Goal: Transaction & Acquisition: Purchase product/service

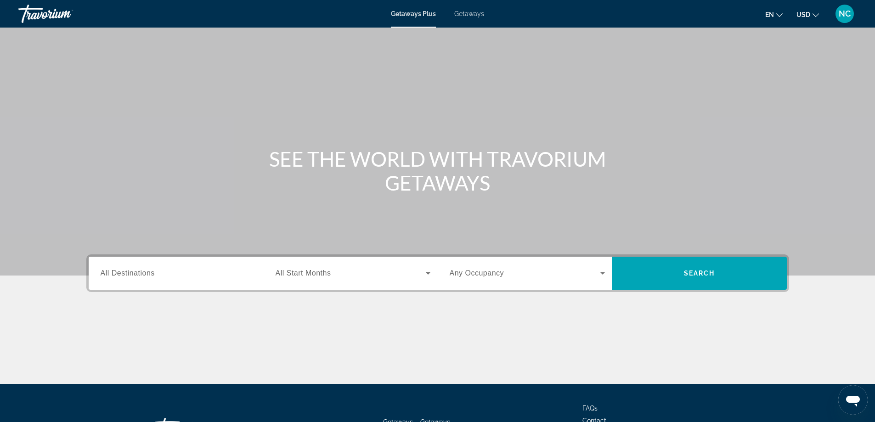
click at [127, 270] on span "All Destinations" at bounding box center [128, 273] width 54 height 8
click at [127, 270] on input "Destination All Destinations" at bounding box center [178, 273] width 155 height 11
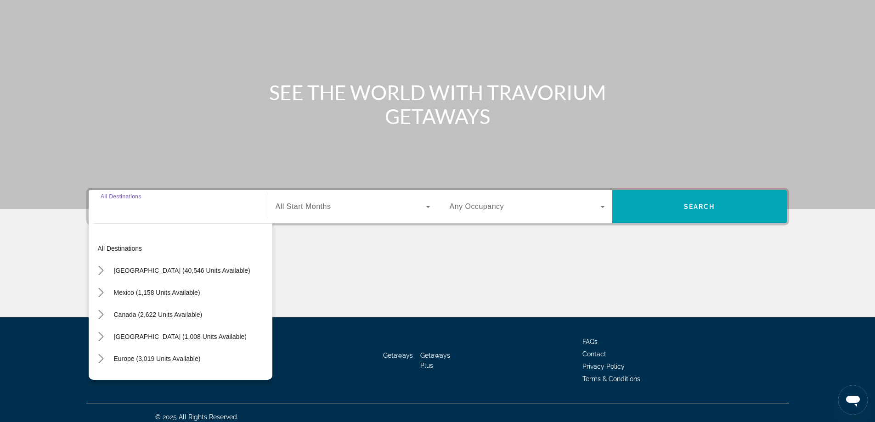
scroll to position [74, 0]
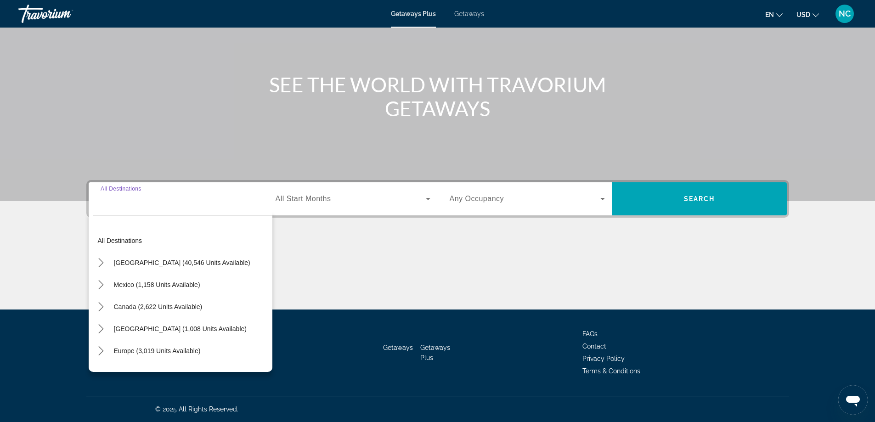
drag, startPoint x: 161, startPoint y: 159, endPoint x: 165, endPoint y: 148, distance: 11.3
click at [161, 157] on div "Main content" at bounding box center [437, 63] width 875 height 275
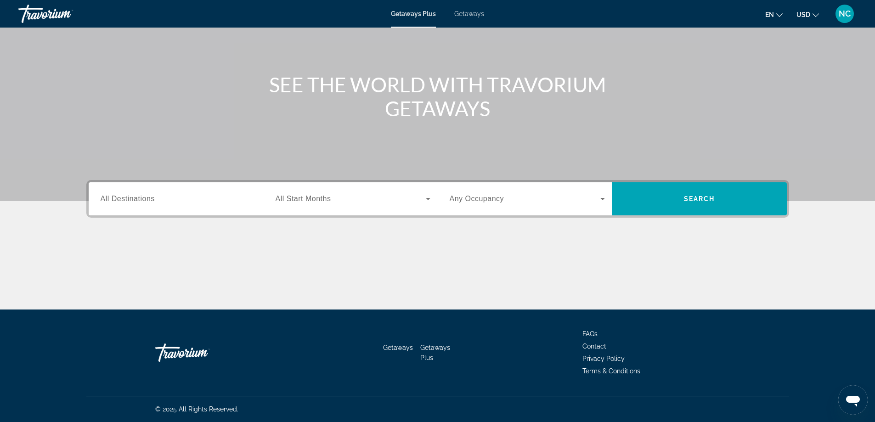
click at [481, 17] on span "Getaways" at bounding box center [469, 13] width 30 height 7
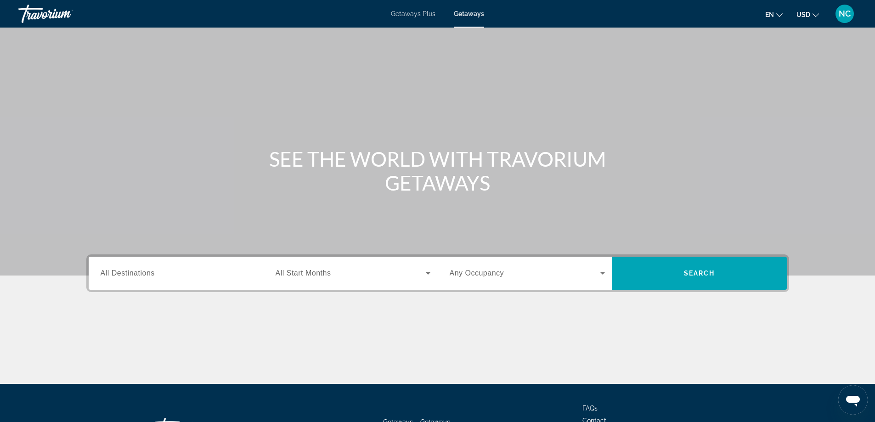
click at [129, 271] on span "All Destinations" at bounding box center [128, 273] width 54 height 8
click at [129, 271] on input "Destination All Destinations" at bounding box center [178, 273] width 155 height 11
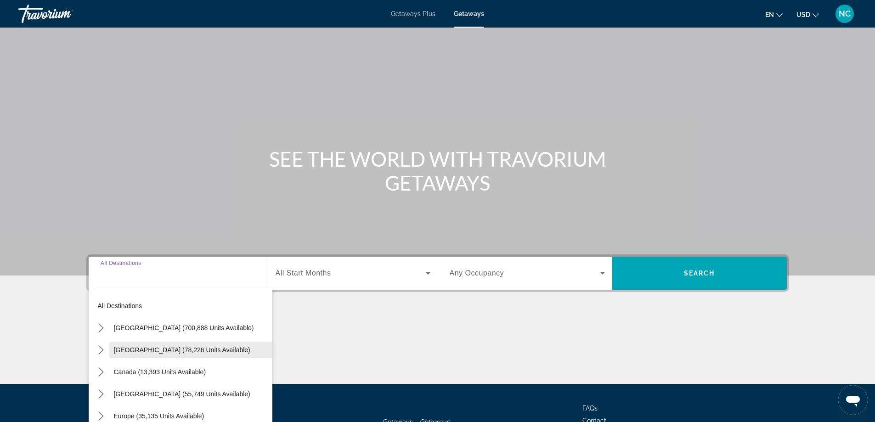
scroll to position [74, 0]
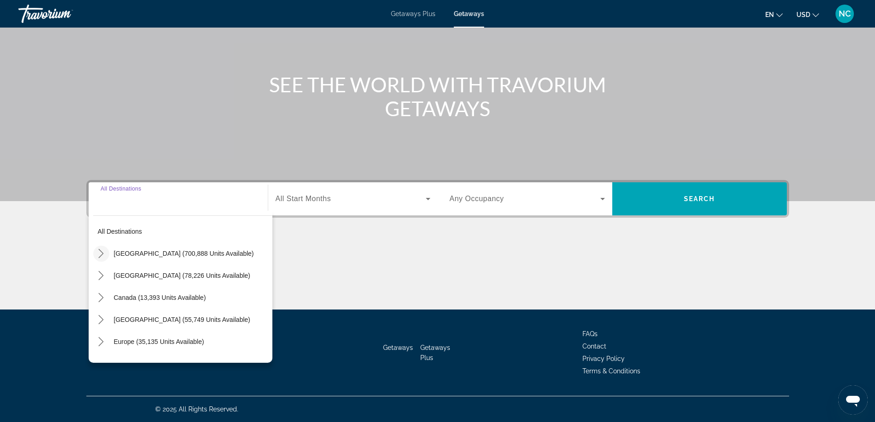
click at [101, 253] on icon "Toggle United States (700,888 units available) submenu" at bounding box center [100, 253] width 9 height 9
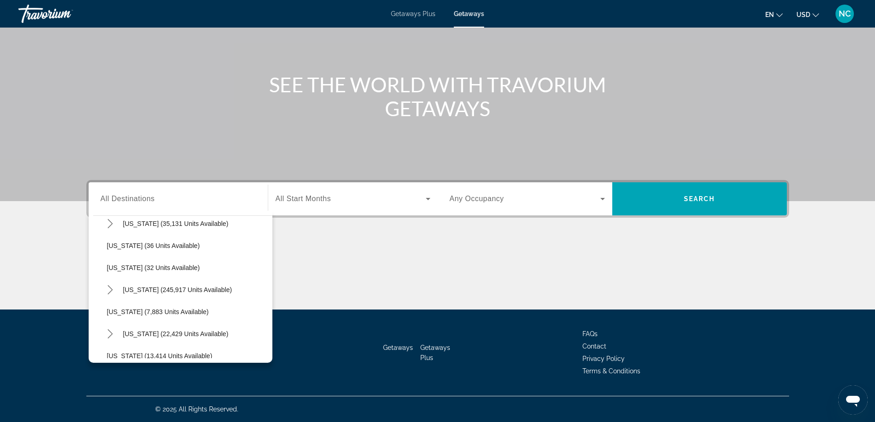
scroll to position [118, 0]
click at [110, 291] on icon "Toggle Florida (245,917 units available) submenu" at bounding box center [110, 289] width 5 height 9
click at [174, 310] on span "[GEOGRAPHIC_DATA] (96,787 units available)" at bounding box center [184, 311] width 136 height 7
type input "**********"
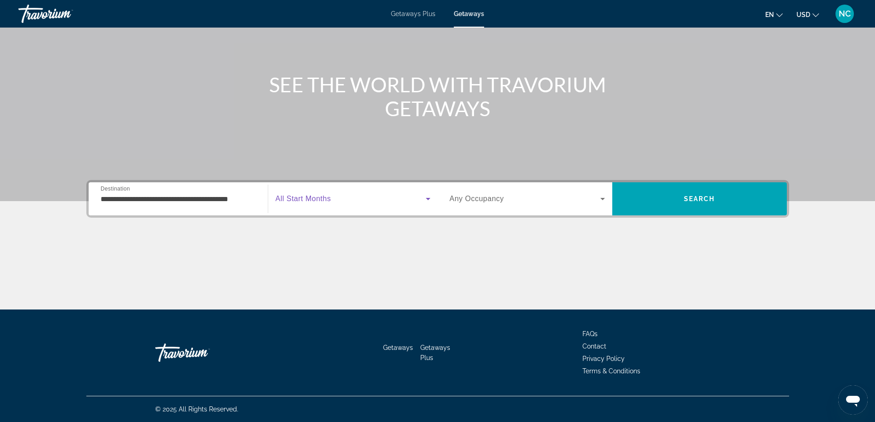
click at [427, 199] on icon "Search widget" at bounding box center [428, 199] width 5 height 2
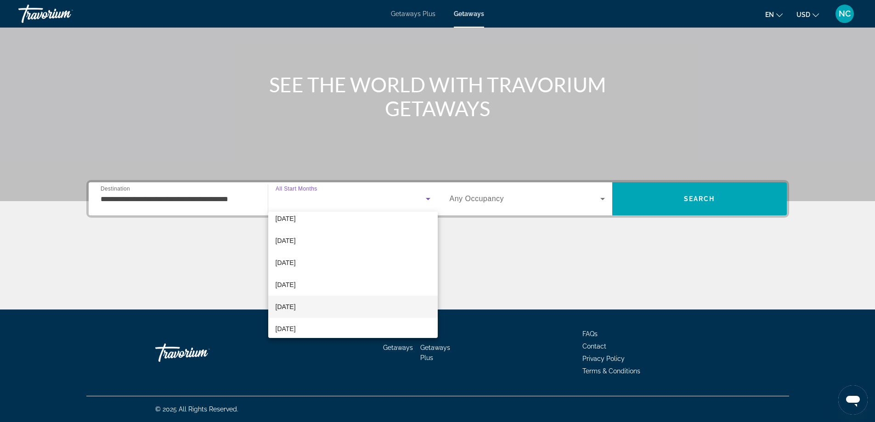
scroll to position [46, 0]
click at [296, 292] on span "[DATE]" at bounding box center [285, 290] width 20 height 11
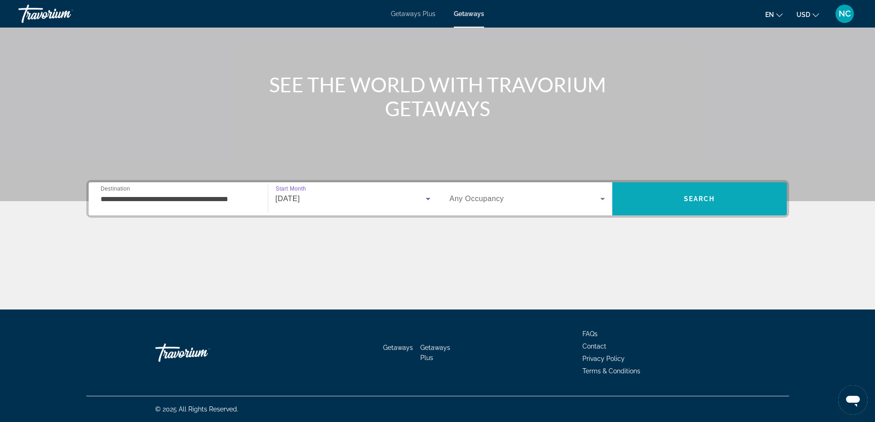
click at [687, 197] on span "Search" at bounding box center [699, 198] width 31 height 7
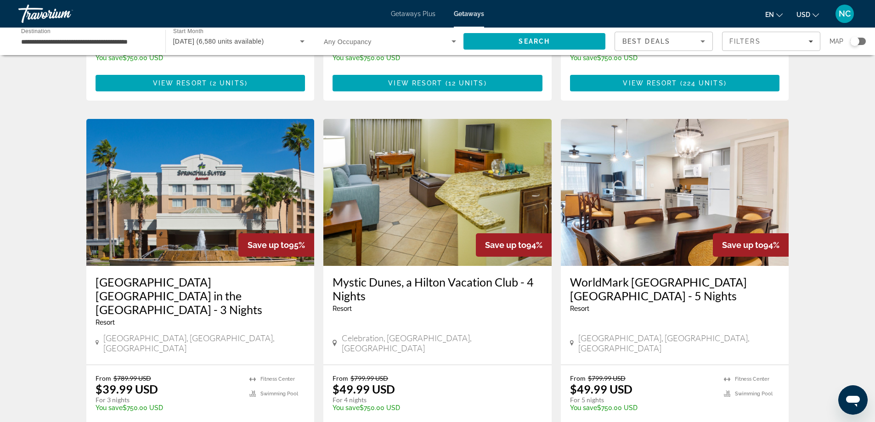
scroll to position [1118, 0]
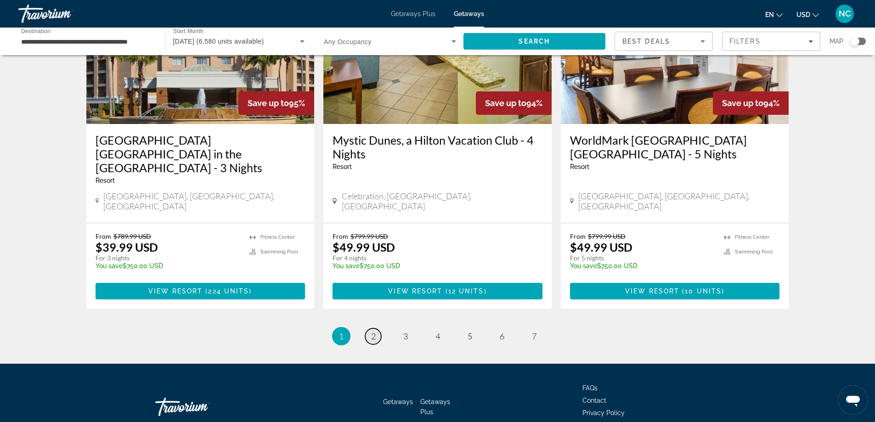
click at [376, 328] on link "page 2" at bounding box center [373, 336] width 16 height 16
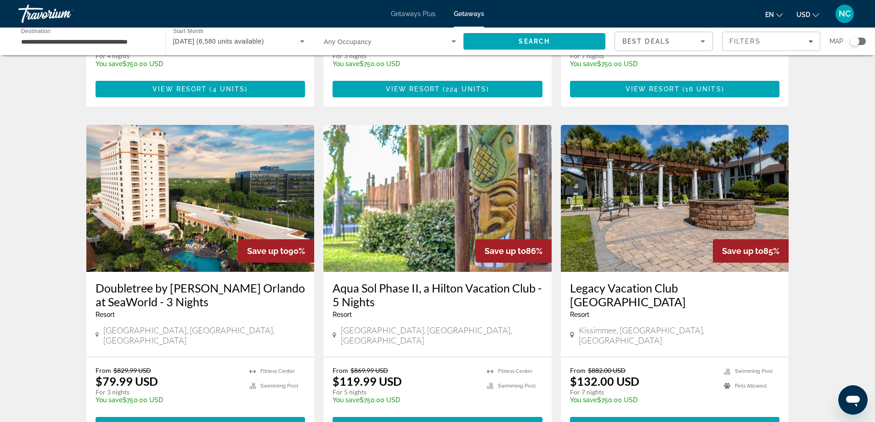
scroll to position [321, 0]
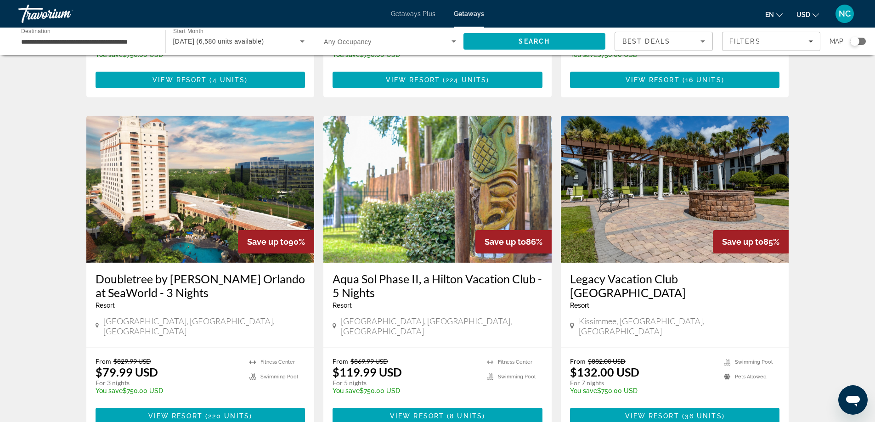
click at [180, 189] on img "Main content" at bounding box center [200, 189] width 228 height 147
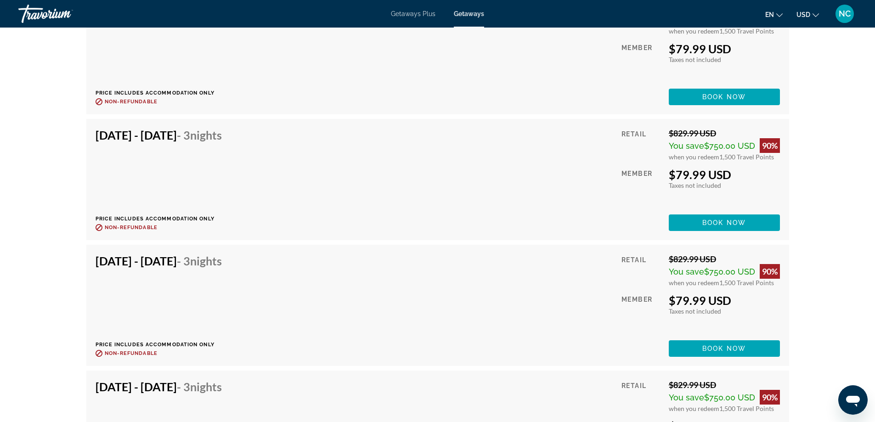
scroll to position [3443, 0]
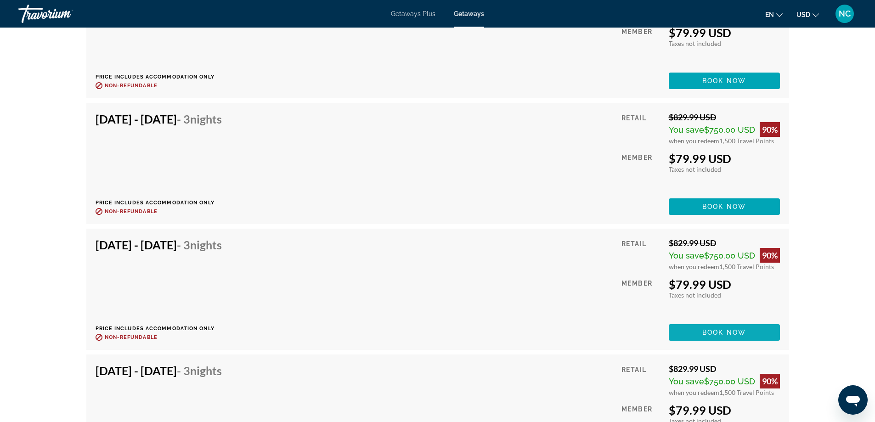
click at [724, 330] on span "Book now" at bounding box center [724, 332] width 44 height 7
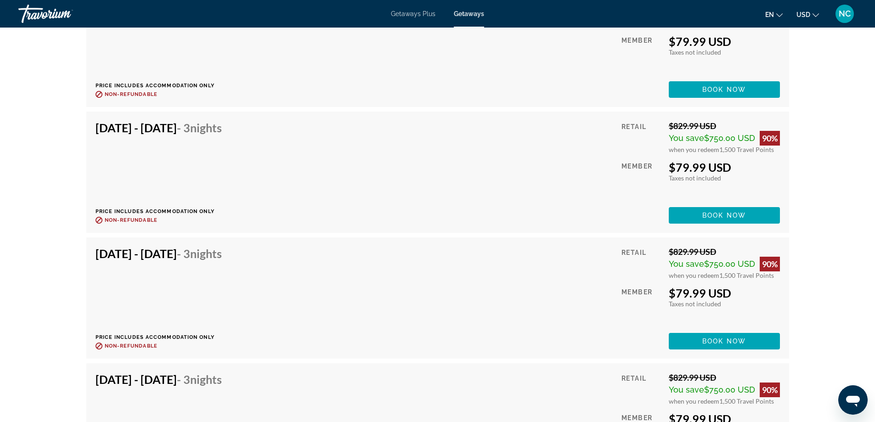
scroll to position [5877, 0]
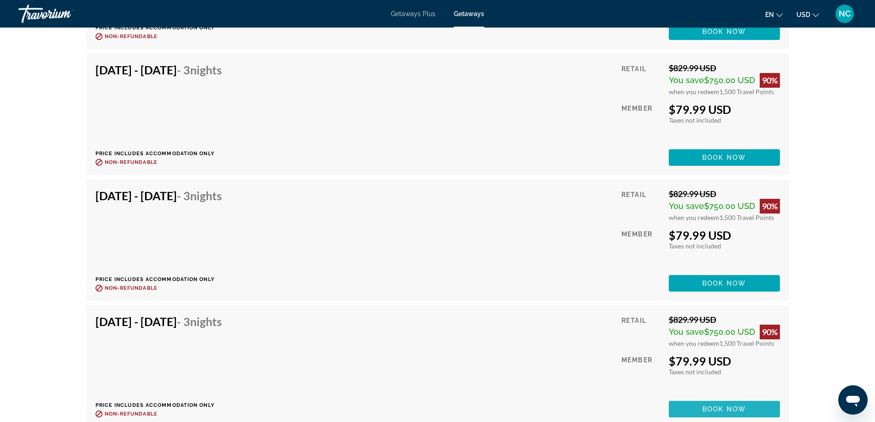
click at [710, 409] on span "Book now" at bounding box center [724, 408] width 44 height 7
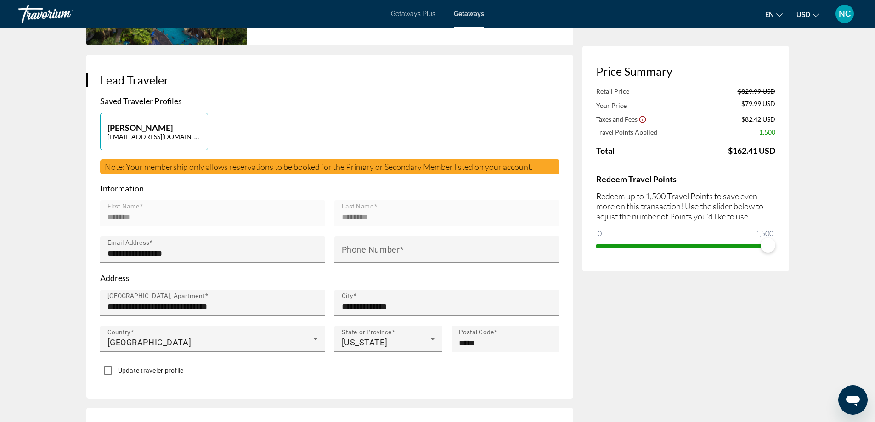
scroll to position [184, 0]
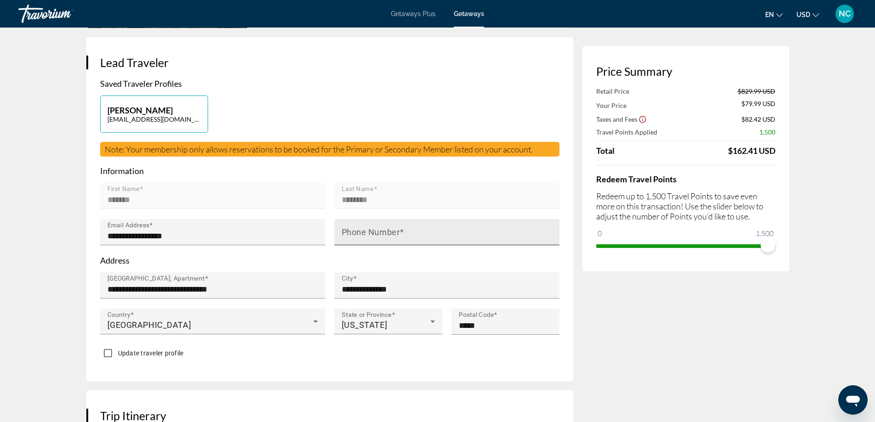
click at [354, 232] on mat-label "Phone Number" at bounding box center [371, 232] width 58 height 10
click at [354, 232] on input "Phone Number" at bounding box center [450, 235] width 216 height 11
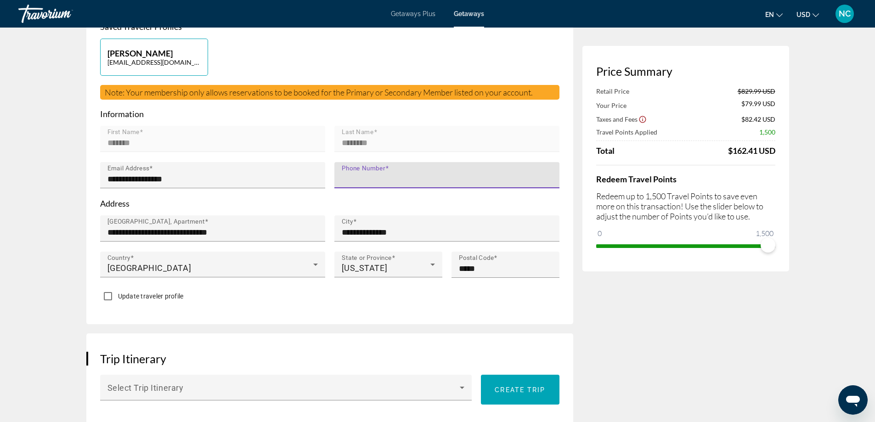
scroll to position [185, 0]
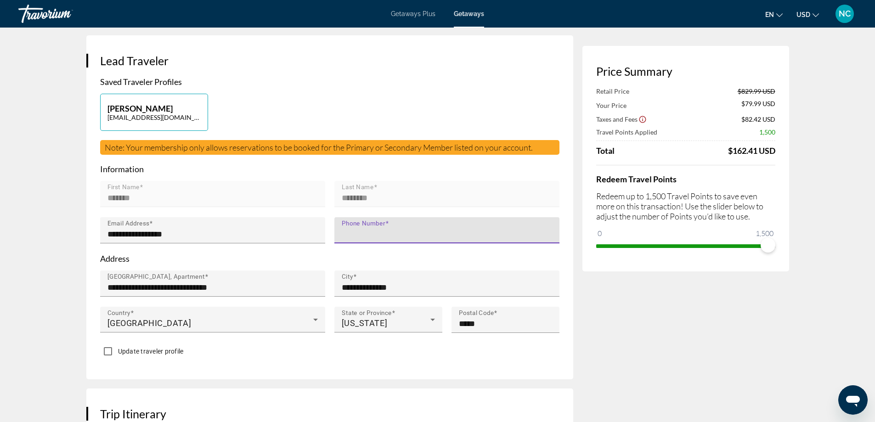
click at [354, 229] on input "Phone Number" at bounding box center [450, 234] width 216 height 11
click at [427, 226] on div "Phone Number" at bounding box center [450, 230] width 216 height 26
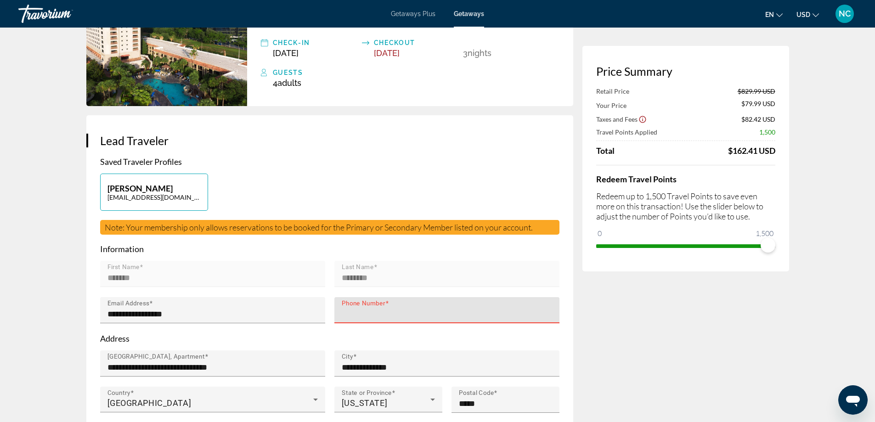
scroll to position [138, 0]
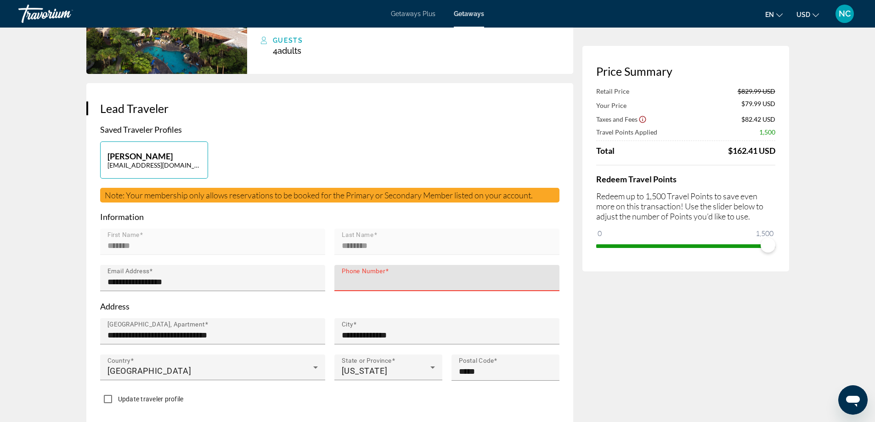
click at [120, 239] on mat-form-field "First Name *******" at bounding box center [212, 247] width 225 height 36
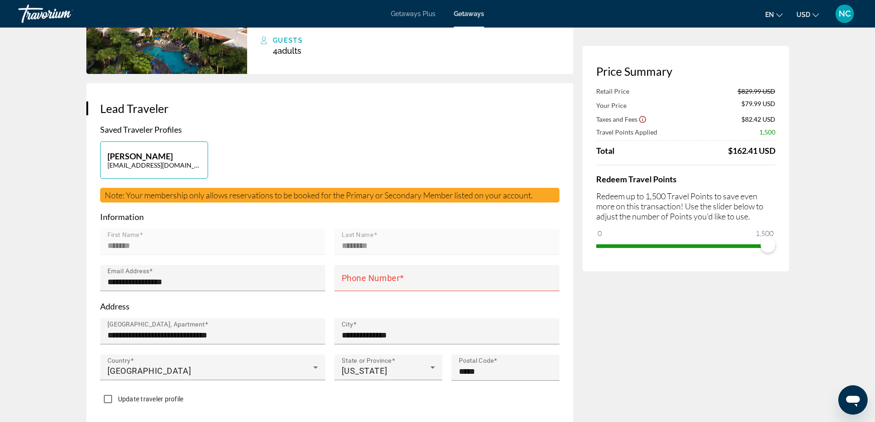
click at [120, 240] on form "**********" at bounding box center [329, 310] width 459 height 197
click at [365, 277] on mat-label "Phone Number" at bounding box center [371, 278] width 58 height 10
click at [365, 277] on input "Phone Number" at bounding box center [450, 281] width 216 height 11
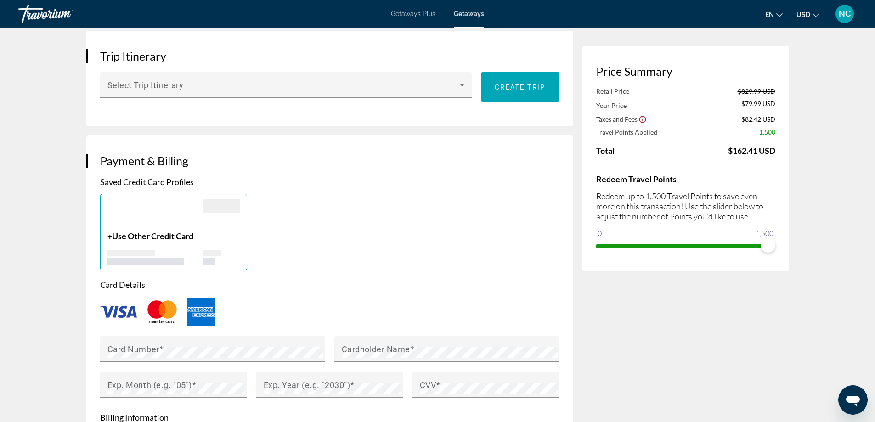
scroll to position [643, 0]
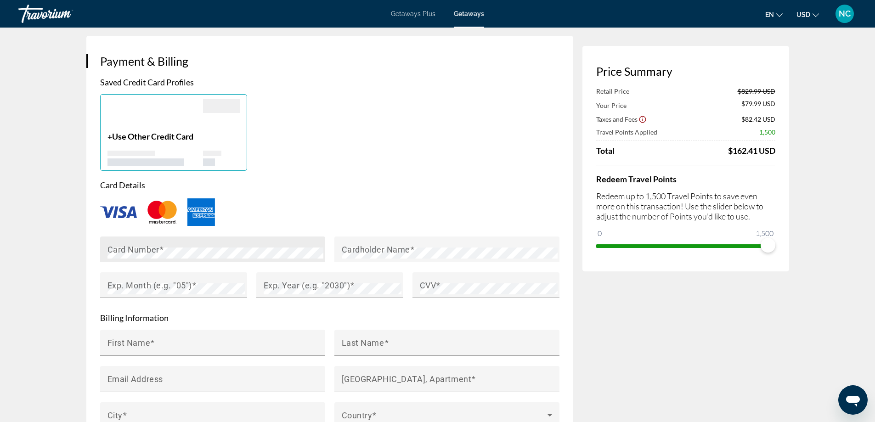
click at [129, 249] on mat-label "Card Number" at bounding box center [133, 249] width 52 height 10
click at [442, 279] on div "CVV" at bounding box center [489, 285] width 138 height 26
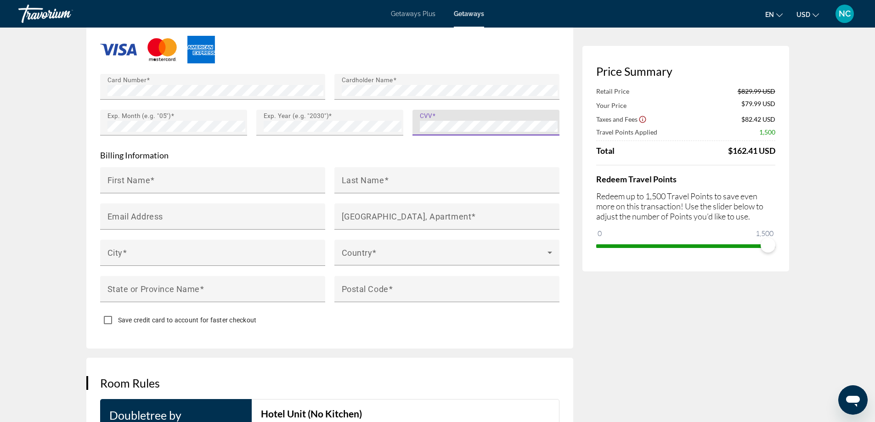
scroll to position [735, 0]
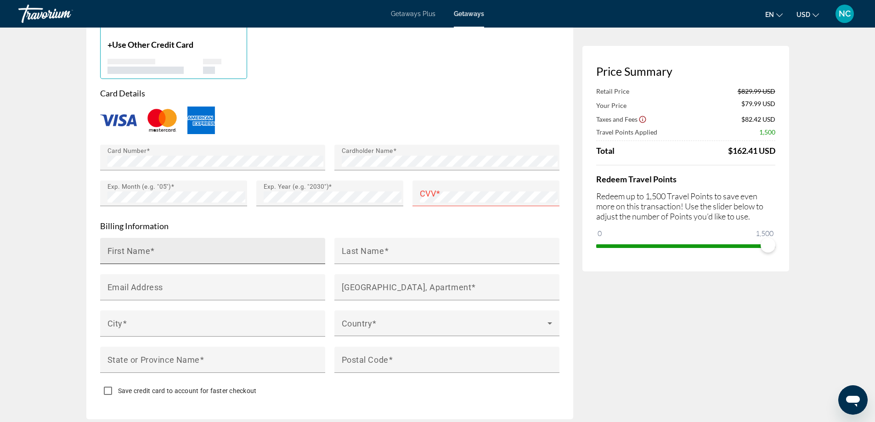
click at [136, 246] on mat-label "First Name" at bounding box center [128, 251] width 43 height 10
click at [136, 249] on input "First Name" at bounding box center [215, 254] width 216 height 11
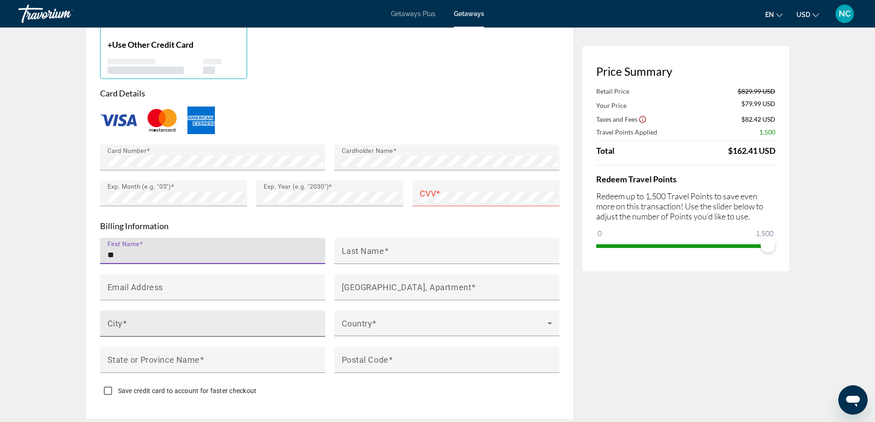
type input "*"
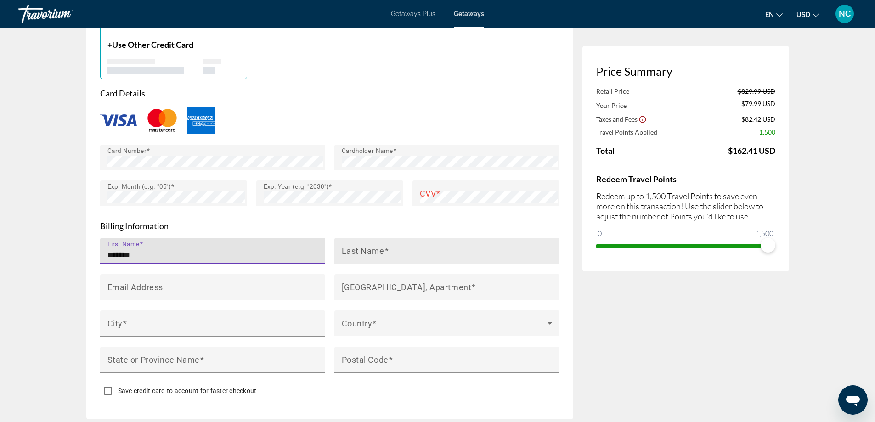
type input "*******"
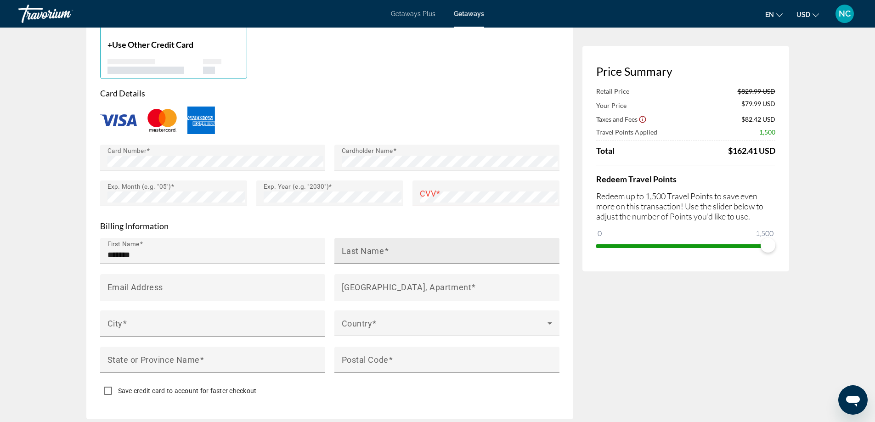
click at [364, 248] on mat-label "Last Name" at bounding box center [363, 251] width 43 height 10
click at [364, 249] on input "Last Name" at bounding box center [450, 254] width 216 height 11
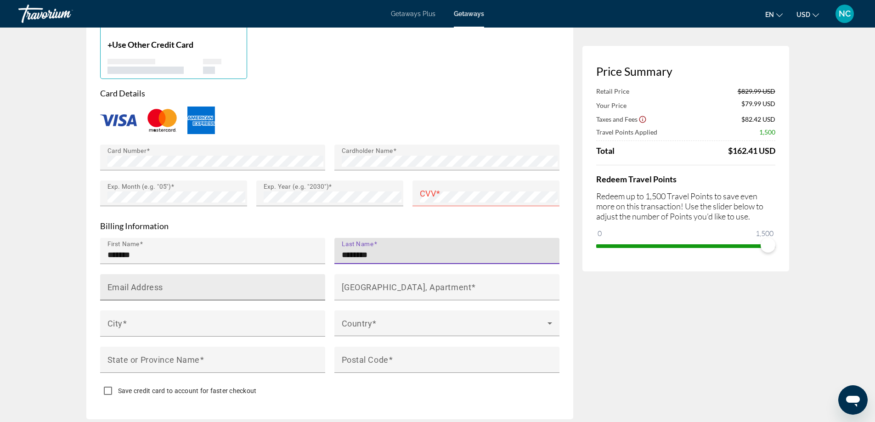
type input "********"
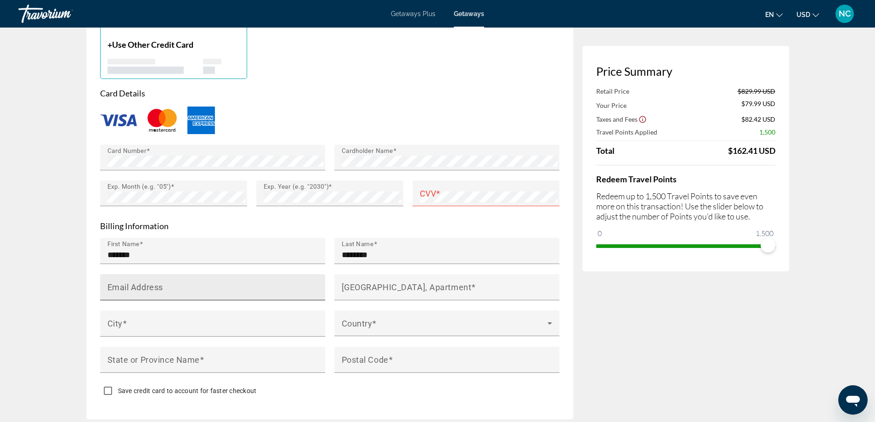
click at [135, 285] on mat-label "Email Address" at bounding box center [135, 287] width 56 height 10
click at [135, 286] on input "Email Address" at bounding box center [215, 291] width 216 height 11
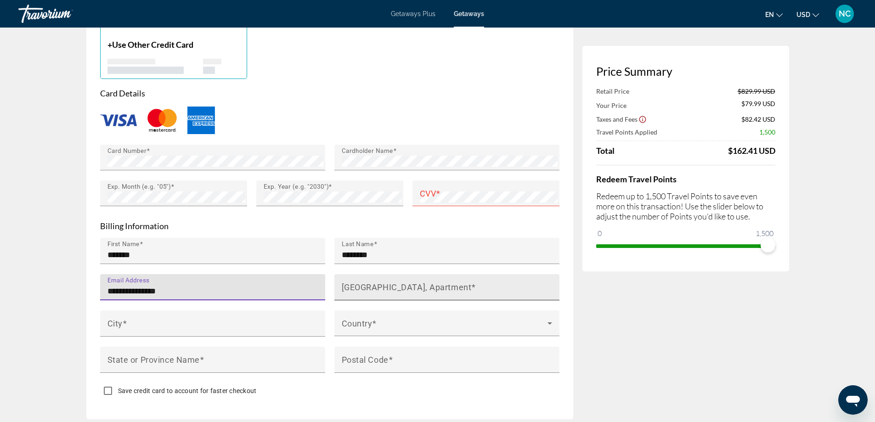
type input "**********"
click at [365, 282] on mat-label "[GEOGRAPHIC_DATA], Apartment" at bounding box center [407, 287] width 130 height 10
click at [365, 286] on input "[GEOGRAPHIC_DATA], Apartment" at bounding box center [450, 291] width 216 height 11
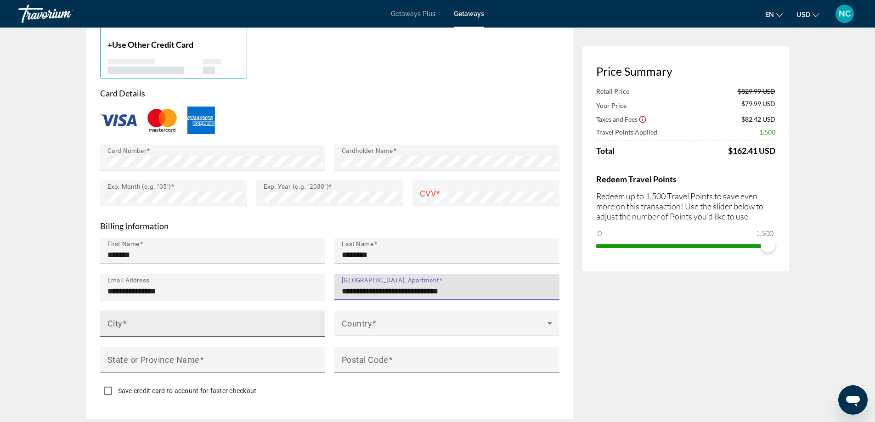
type input "**********"
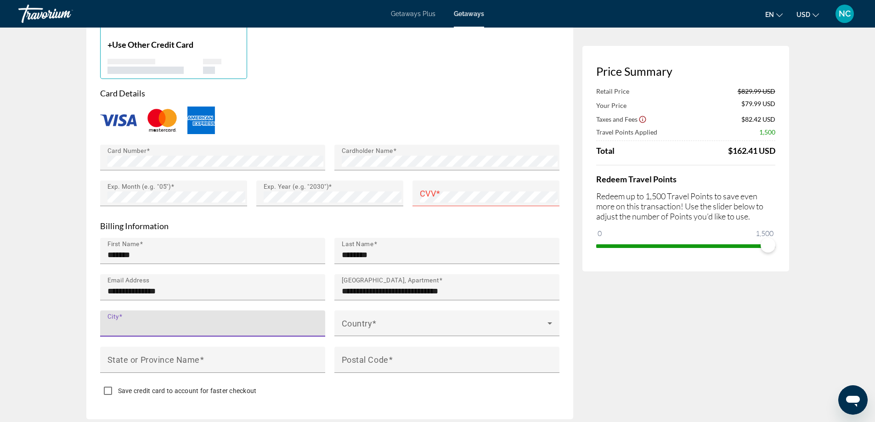
click at [128, 322] on input "City" at bounding box center [215, 327] width 216 height 11
type input "**********"
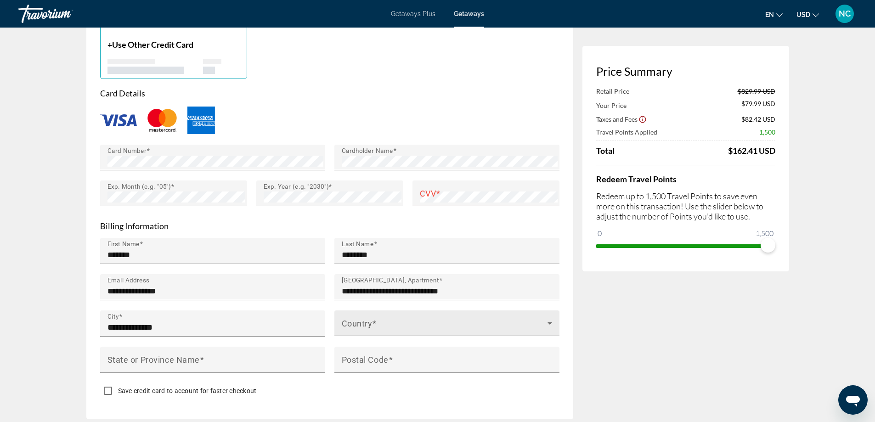
click at [355, 318] on mat-label "Country" at bounding box center [357, 323] width 31 height 10
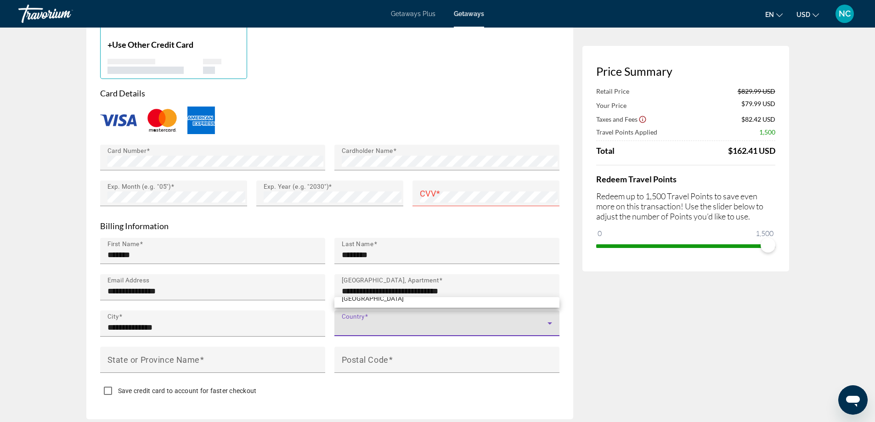
click at [546, 322] on div at bounding box center [437, 211] width 875 height 422
click at [363, 321] on span "Main content" at bounding box center [445, 326] width 206 height 11
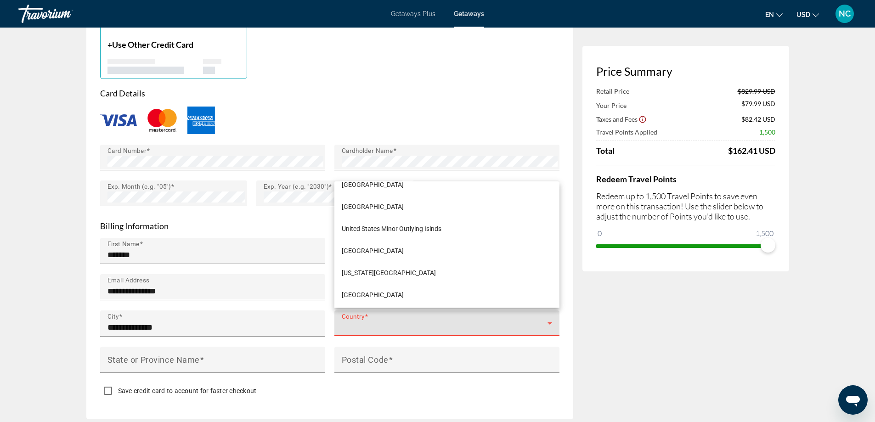
scroll to position [5326, 0]
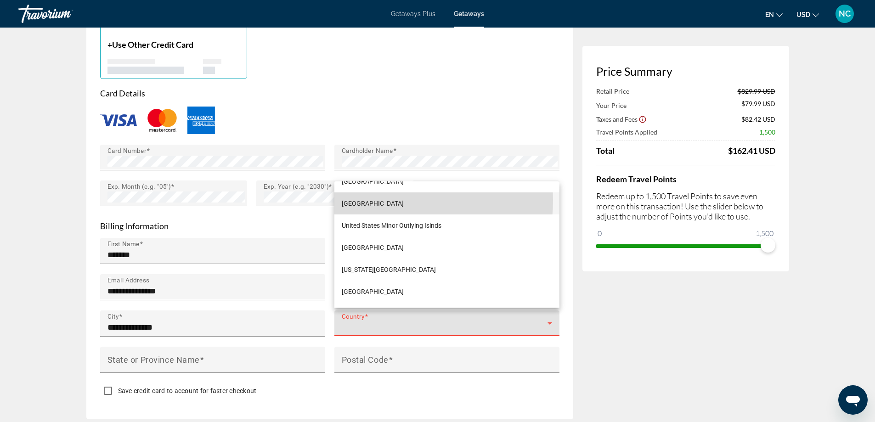
click at [381, 200] on span "[GEOGRAPHIC_DATA]" at bounding box center [373, 203] width 62 height 11
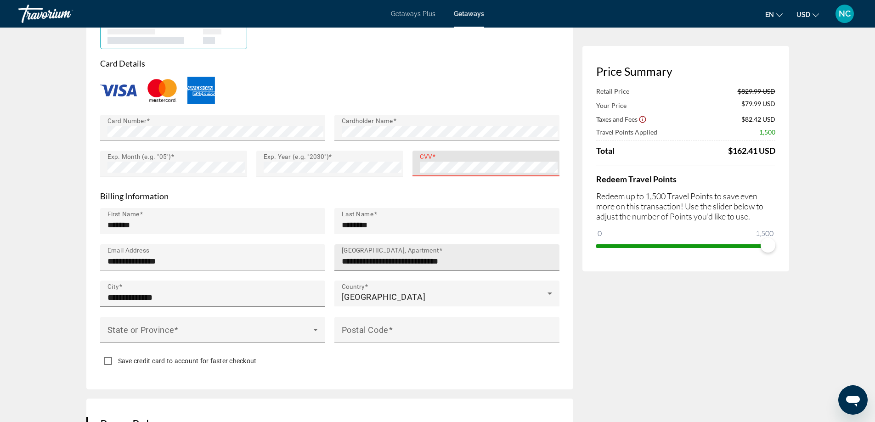
scroll to position [872, 0]
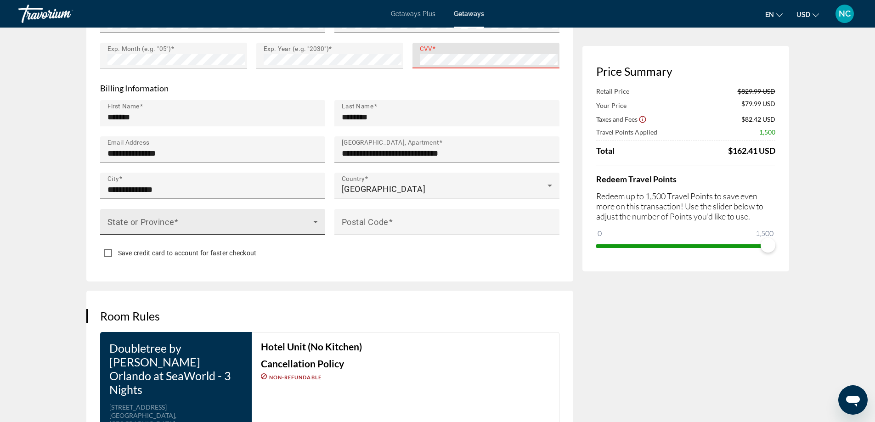
click at [175, 220] on span "Main content" at bounding box center [210, 225] width 206 height 11
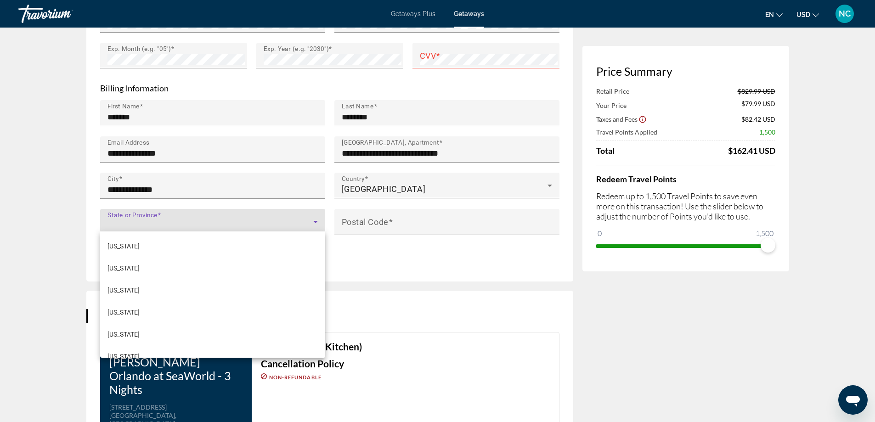
scroll to position [643, 0]
click at [110, 305] on span "[US_STATE]" at bounding box center [123, 308] width 32 height 11
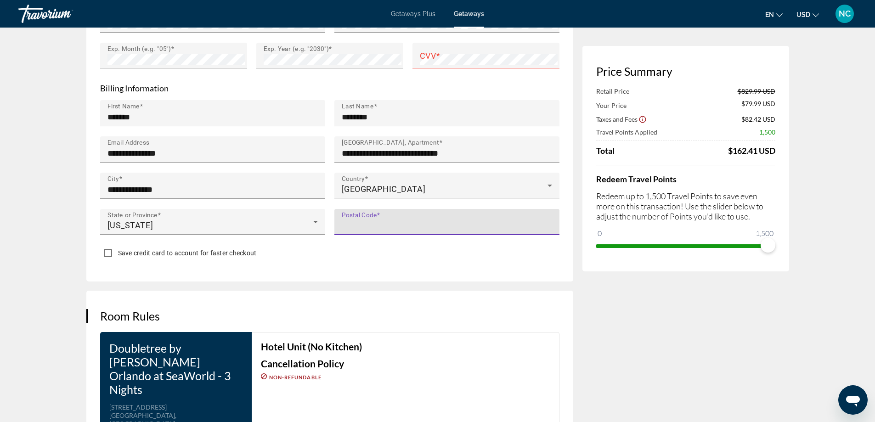
click at [466, 220] on input "Postal Code" at bounding box center [450, 225] width 216 height 11
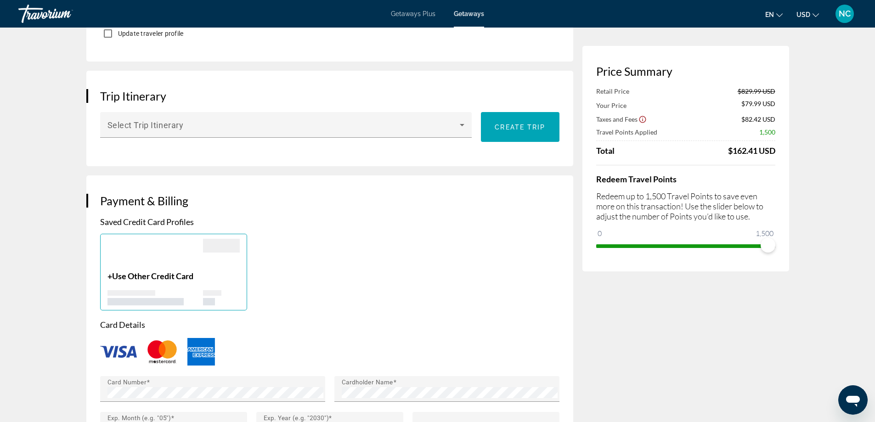
scroll to position [872, 0]
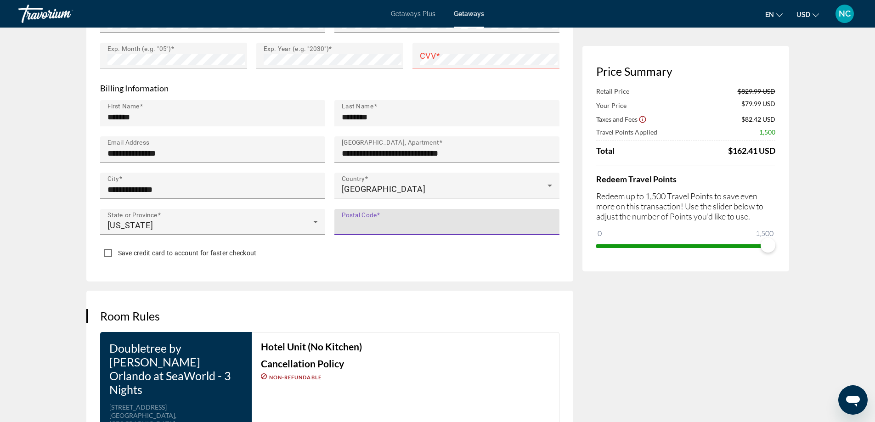
click at [376, 213] on div "Postal Code" at bounding box center [450, 222] width 216 height 26
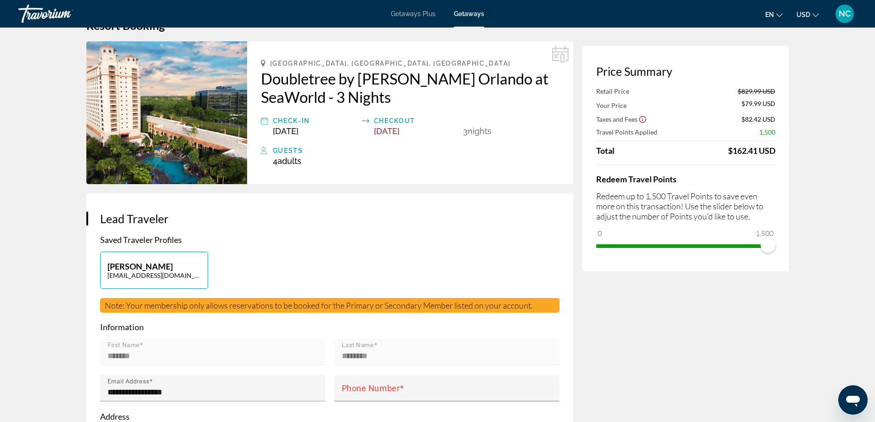
scroll to position [0, 0]
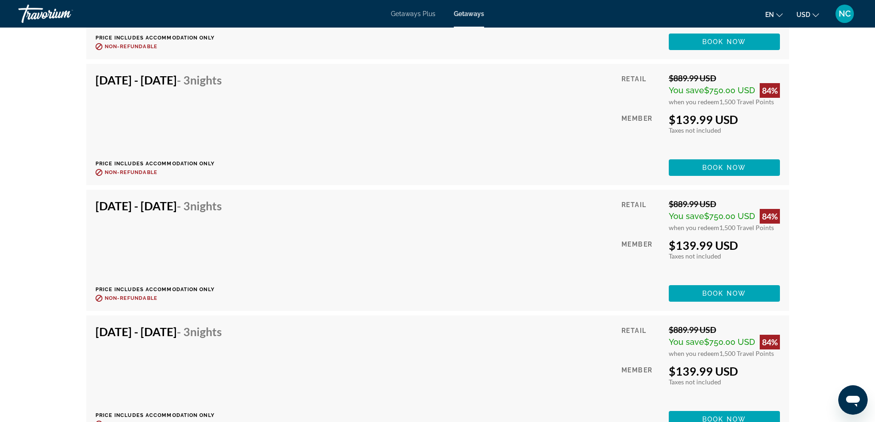
scroll to position [8503, 0]
click at [711, 291] on span "Book now" at bounding box center [724, 292] width 44 height 7
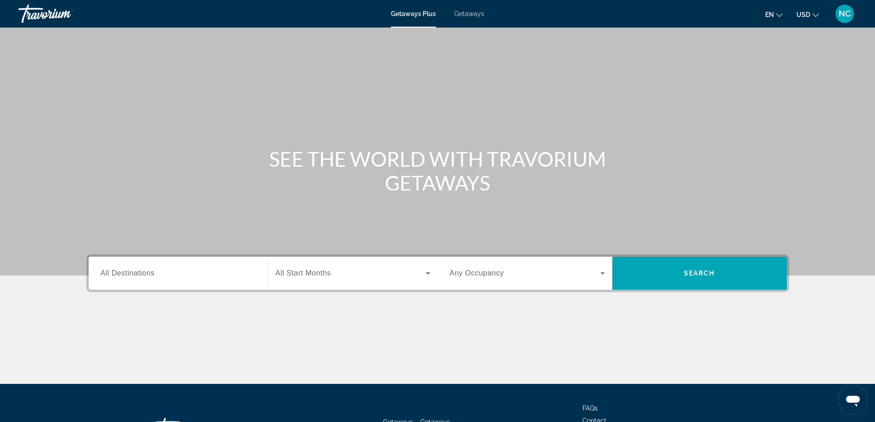
click at [472, 10] on span "Getaways" at bounding box center [469, 13] width 30 height 7
click at [145, 271] on span "All Destinations" at bounding box center [128, 273] width 54 height 8
click at [145, 271] on input "Destination All Destinations" at bounding box center [178, 273] width 155 height 11
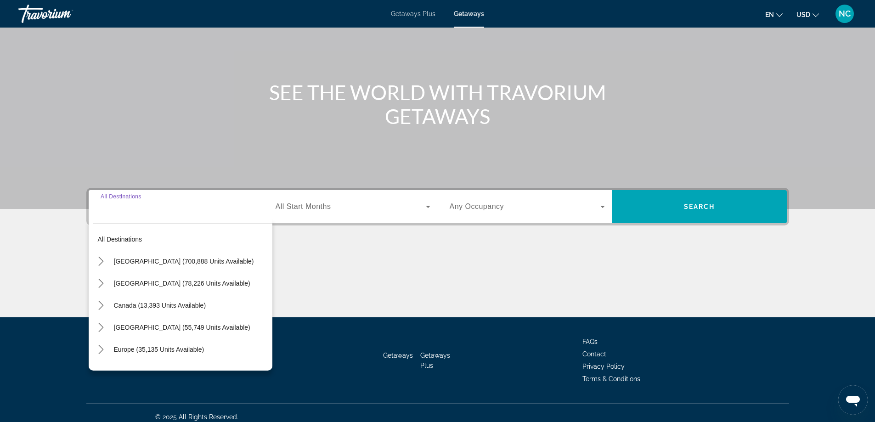
scroll to position [74, 0]
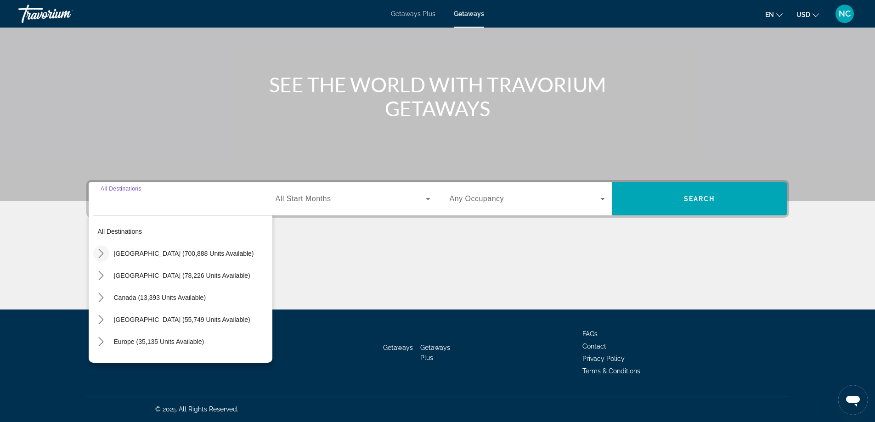
click at [100, 252] on icon "Toggle United States (700,888 units available) submenu" at bounding box center [100, 253] width 9 height 9
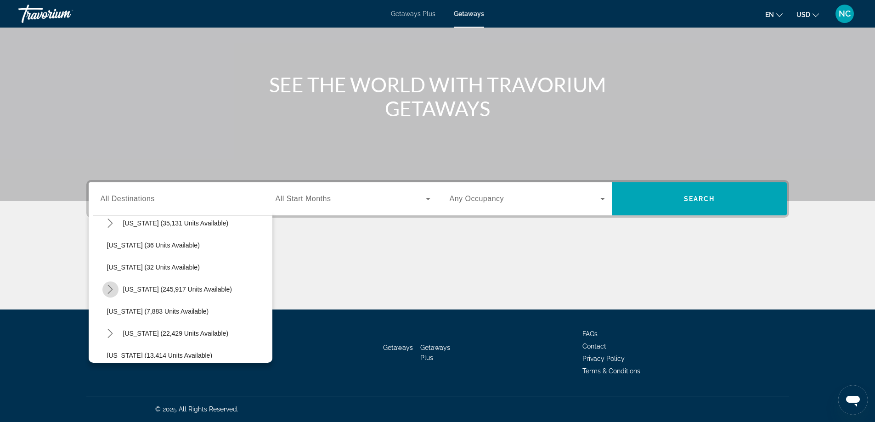
click at [111, 289] on icon "Toggle Florida (245,917 units available) submenu" at bounding box center [110, 289] width 9 height 9
click at [162, 311] on span "[GEOGRAPHIC_DATA] (96,787 units available)" at bounding box center [184, 311] width 136 height 7
type input "**********"
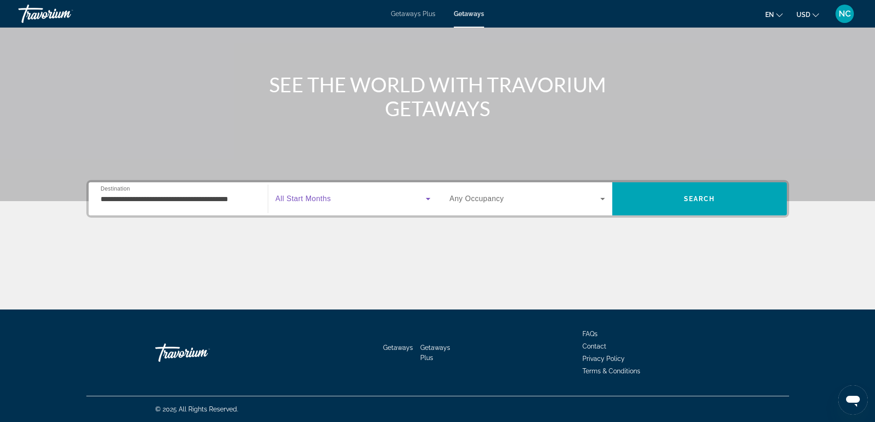
click at [427, 200] on icon "Search widget" at bounding box center [427, 198] width 11 height 11
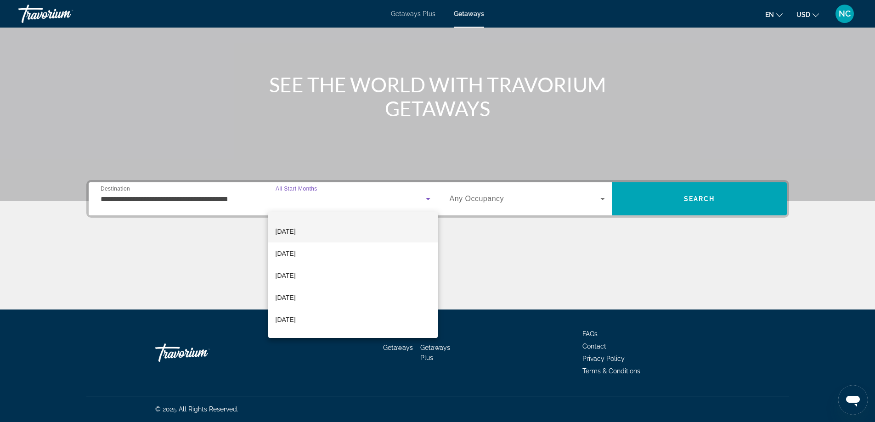
scroll to position [46, 0]
click at [296, 288] on span "[DATE]" at bounding box center [285, 290] width 20 height 11
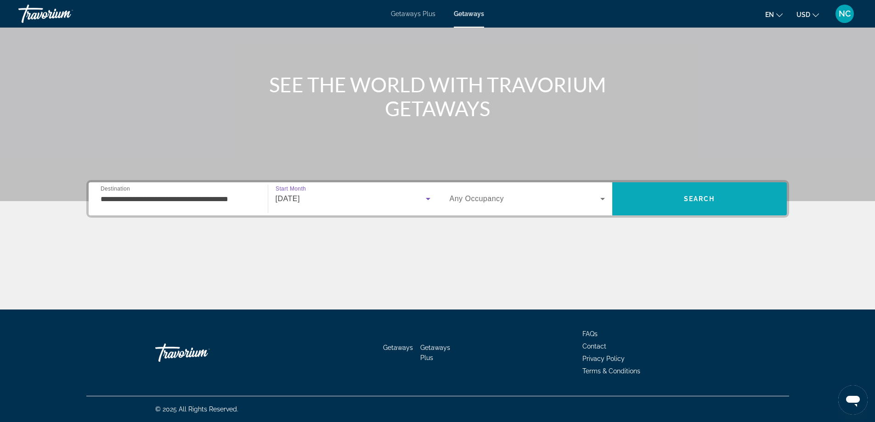
click at [691, 199] on span "Search" at bounding box center [699, 198] width 31 height 7
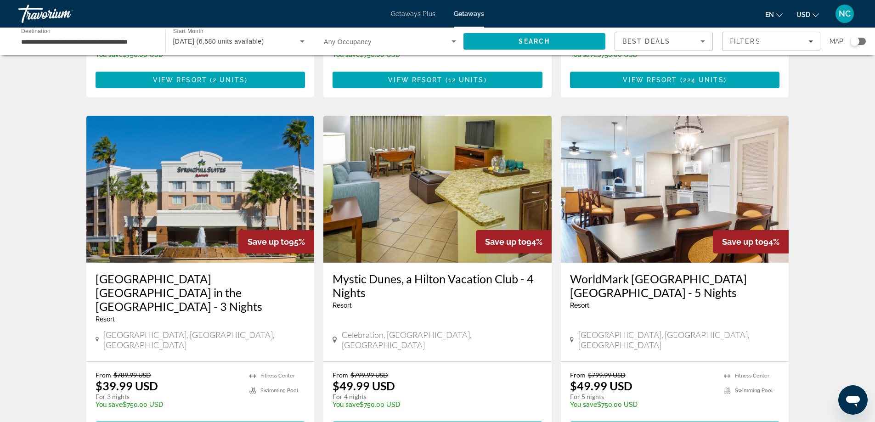
scroll to position [1118, 0]
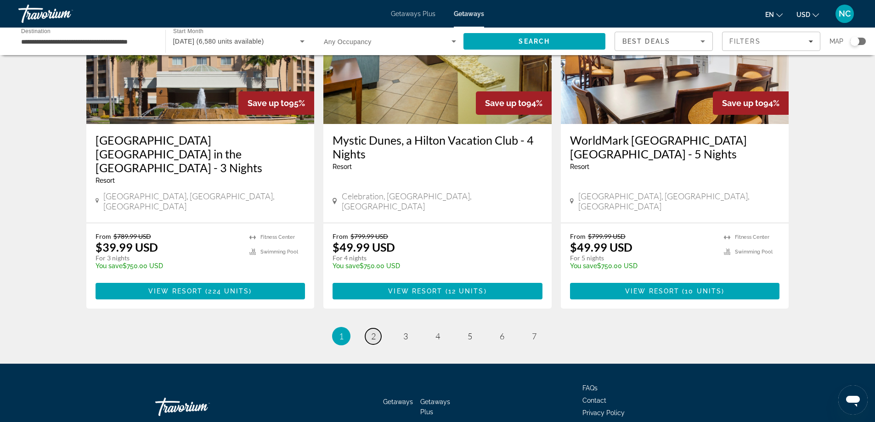
click at [372, 331] on span "2" at bounding box center [373, 336] width 5 height 10
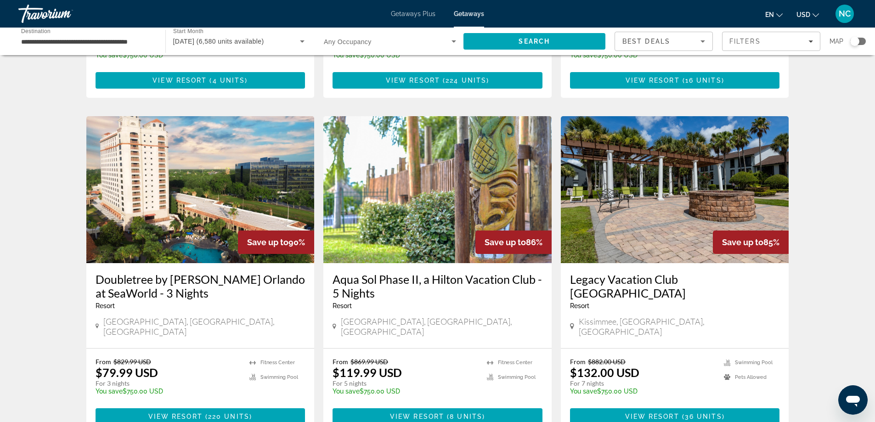
scroll to position [321, 0]
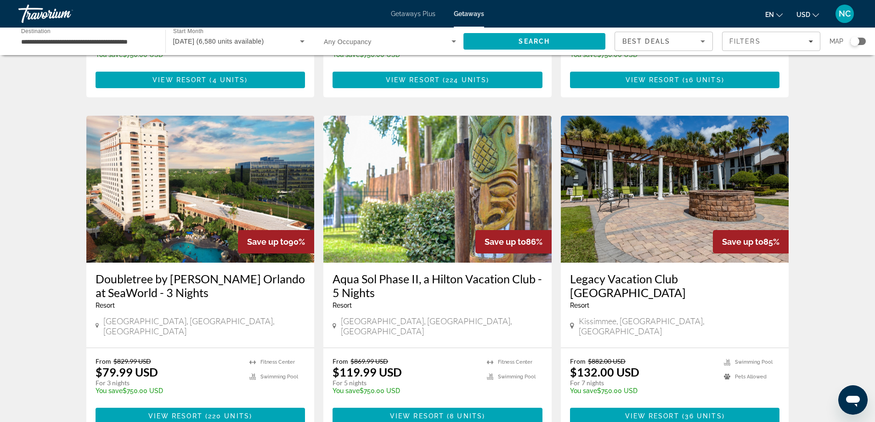
click at [185, 184] on img "Main content" at bounding box center [200, 189] width 228 height 147
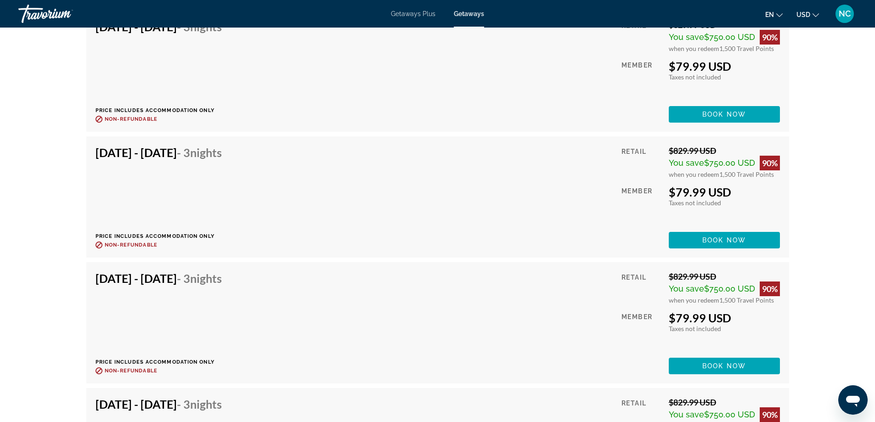
scroll to position [5555, 0]
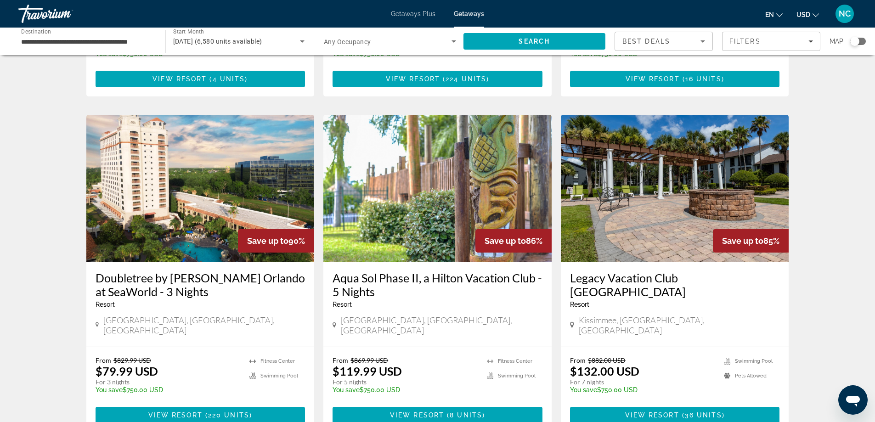
scroll to position [321, 0]
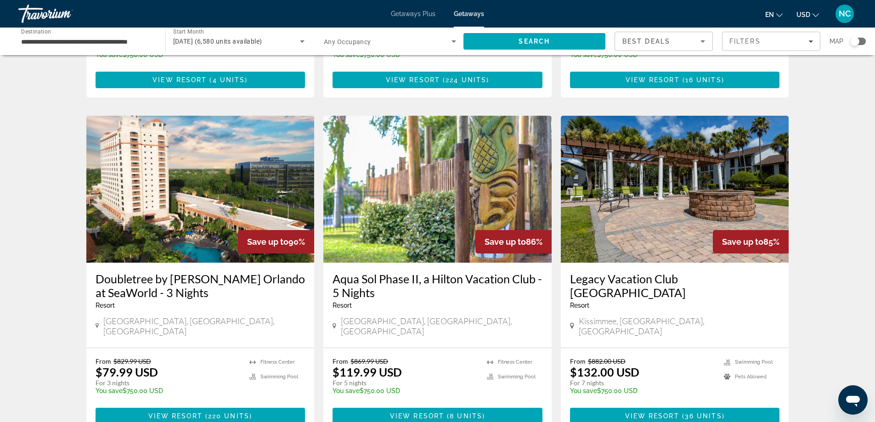
click at [207, 188] on img "Main content" at bounding box center [200, 189] width 228 height 147
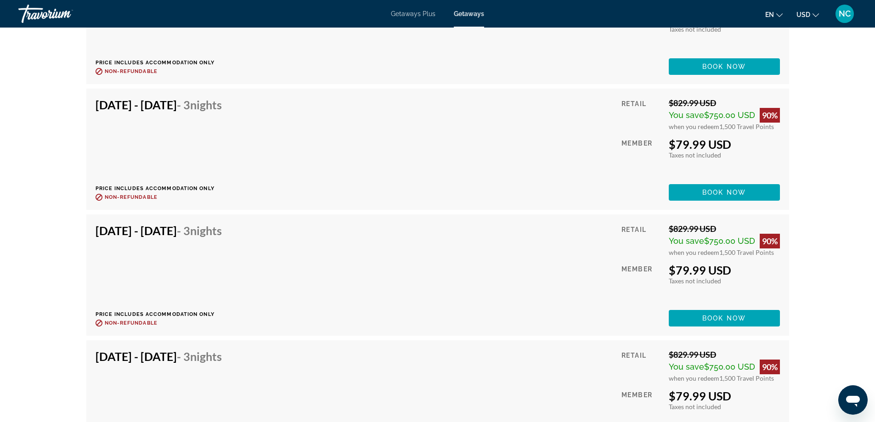
scroll to position [5969, 0]
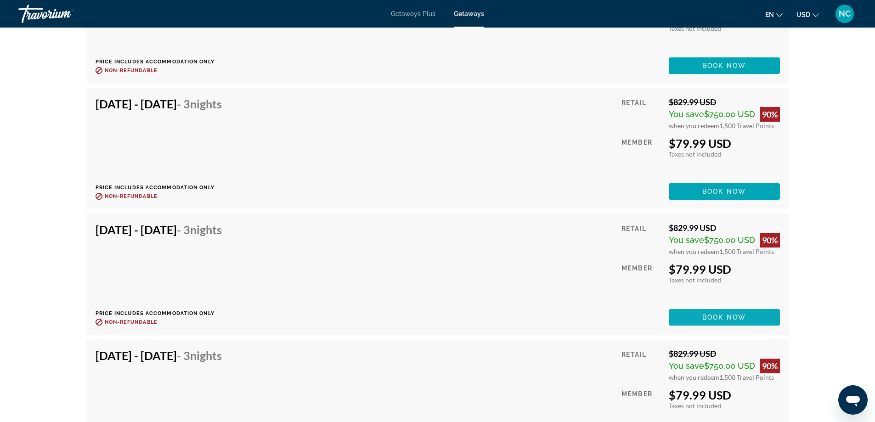
click at [718, 315] on span "Book now" at bounding box center [724, 317] width 44 height 7
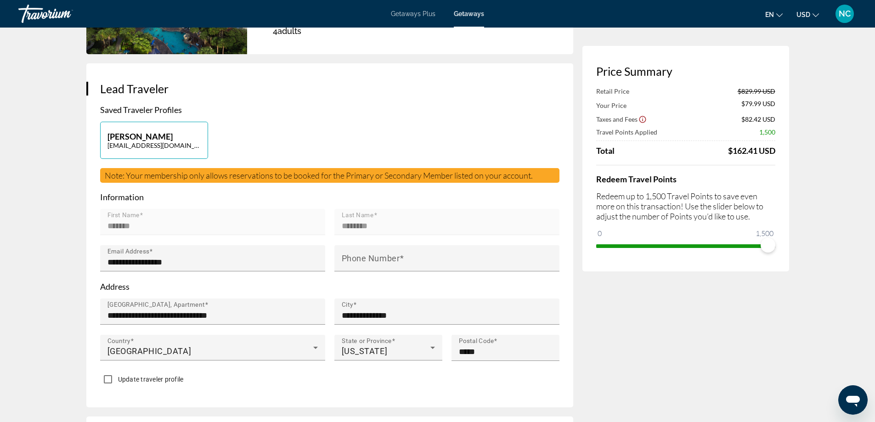
scroll to position [184, 0]
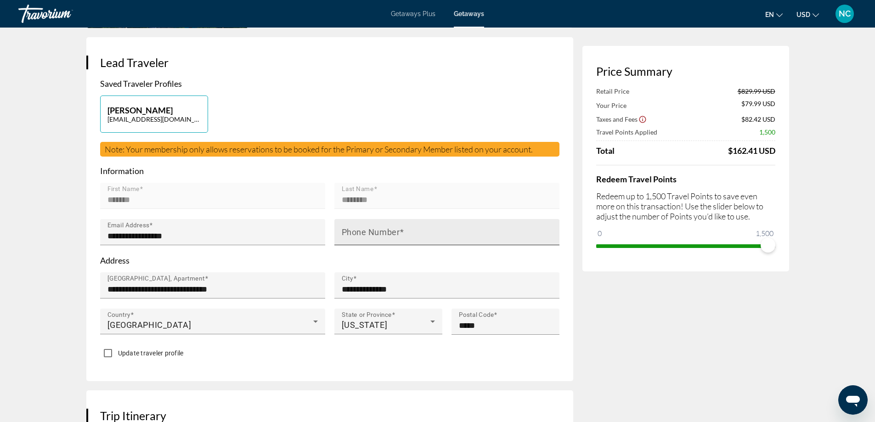
click at [358, 226] on div "Phone Number" at bounding box center [450, 232] width 216 height 26
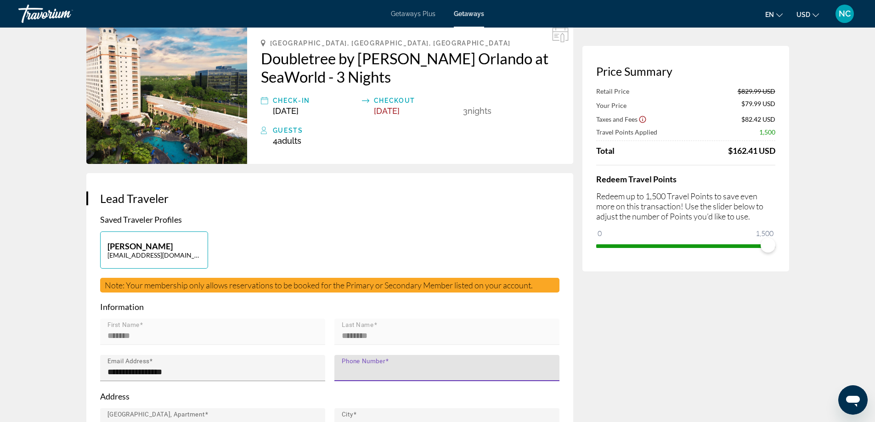
scroll to position [0, 0]
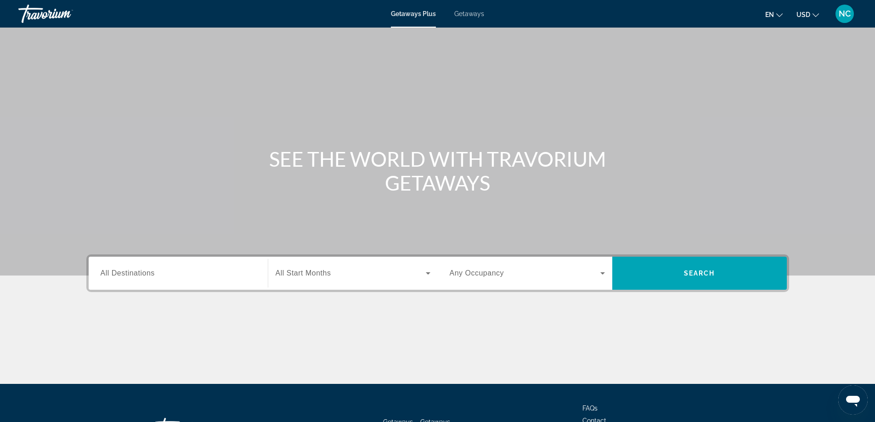
click at [466, 12] on span "Getaways" at bounding box center [469, 13] width 30 height 7
click at [143, 270] on span "All Destinations" at bounding box center [128, 273] width 54 height 8
click at [143, 270] on input "Destination All Destinations" at bounding box center [178, 273] width 155 height 11
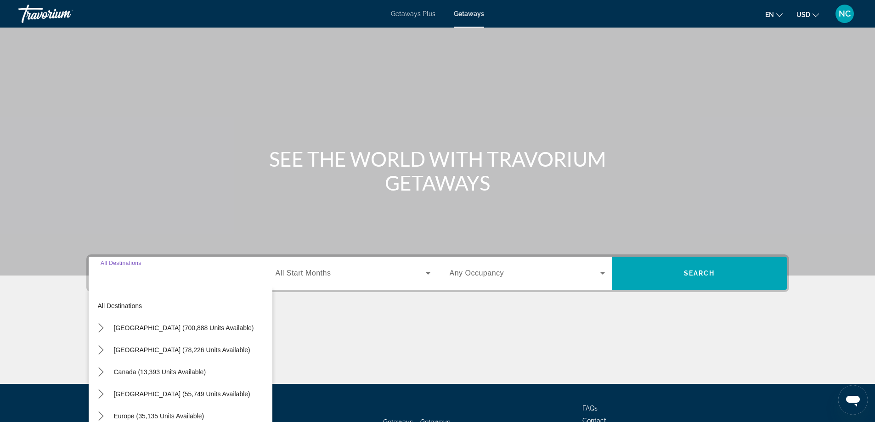
scroll to position [74, 0]
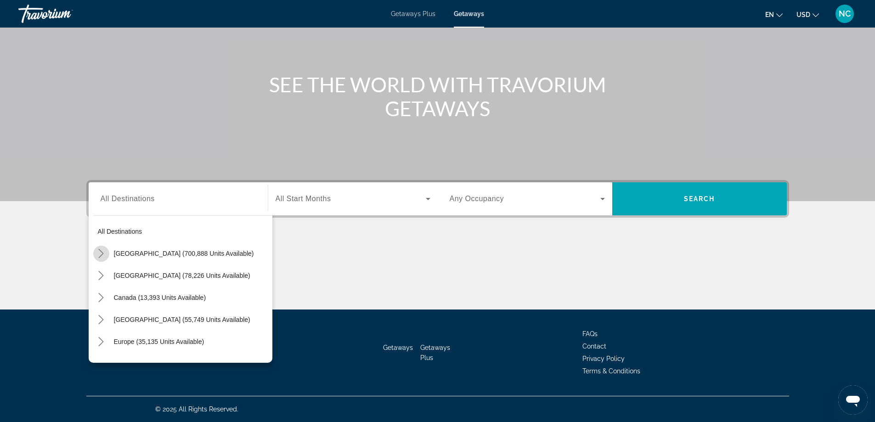
click at [99, 253] on icon "Toggle United States (700,888 units available) submenu" at bounding box center [100, 253] width 9 height 9
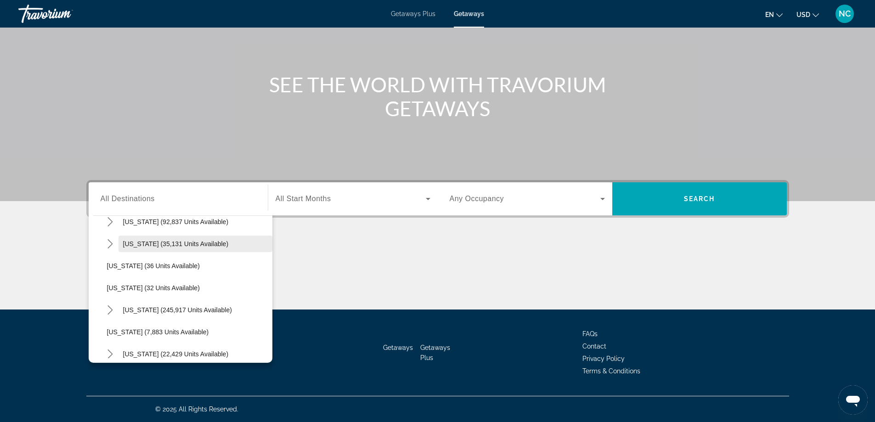
scroll to position [118, 0]
click at [109, 287] on icon "Toggle Florida (245,917 units available) submenu" at bounding box center [110, 289] width 9 height 9
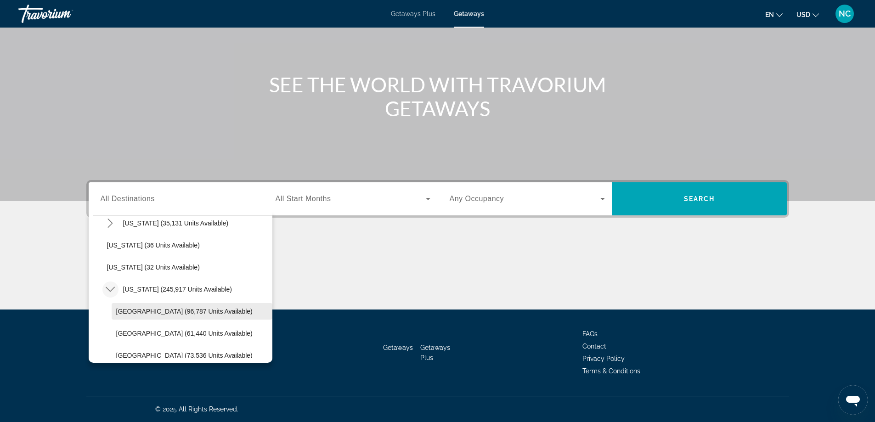
click at [133, 309] on span "[GEOGRAPHIC_DATA] (96,787 units available)" at bounding box center [184, 311] width 136 height 7
type input "**********"
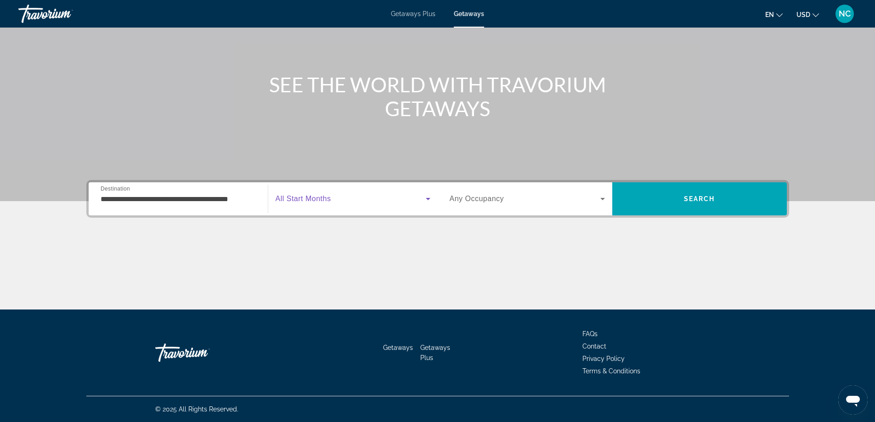
click at [429, 198] on icon "Search widget" at bounding box center [428, 199] width 5 height 2
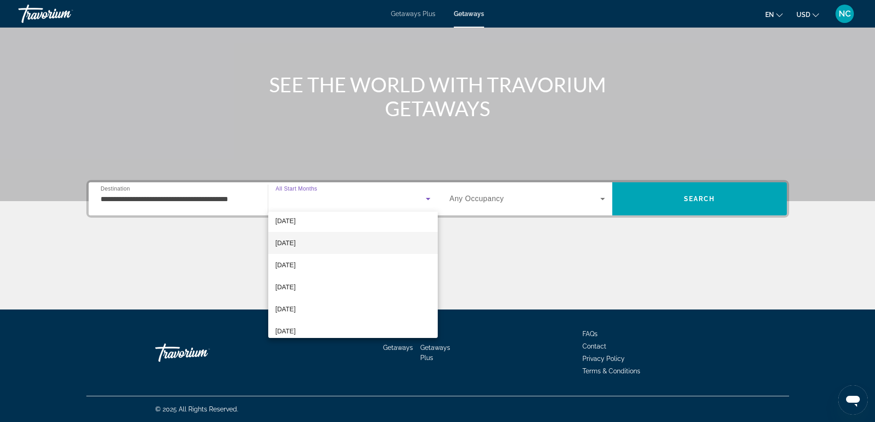
scroll to position [46, 0]
click at [296, 289] on span "[DATE]" at bounding box center [285, 290] width 20 height 11
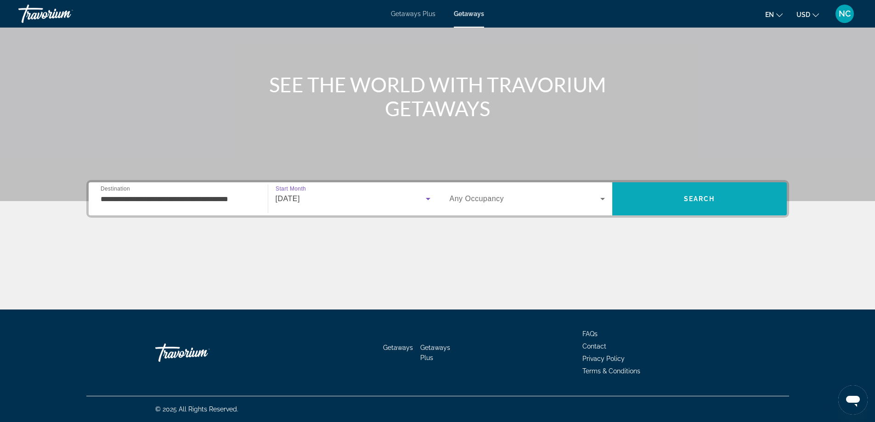
click at [700, 197] on span "Search" at bounding box center [699, 198] width 31 height 7
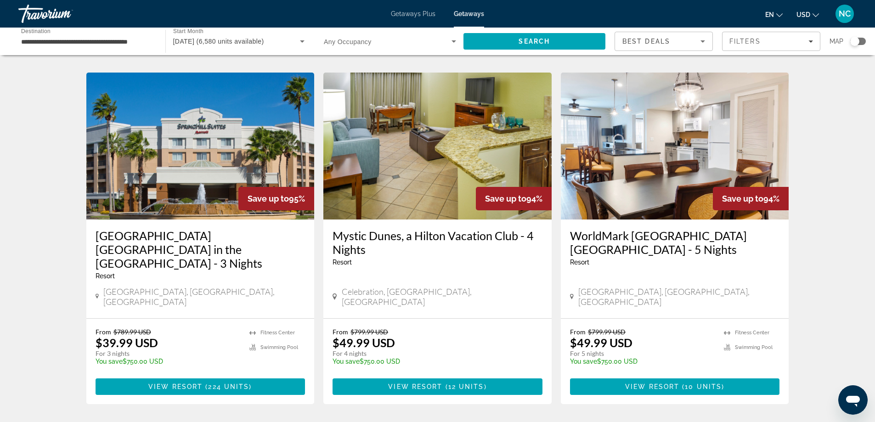
scroll to position [1118, 0]
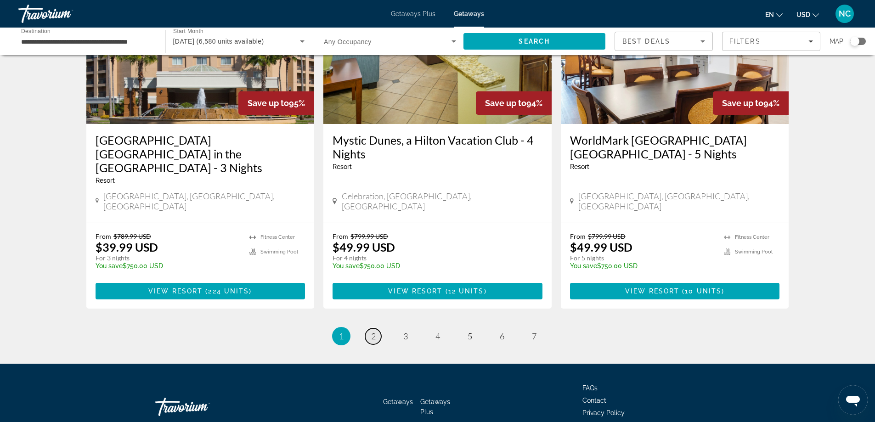
click at [374, 331] on span "2" at bounding box center [373, 336] width 5 height 10
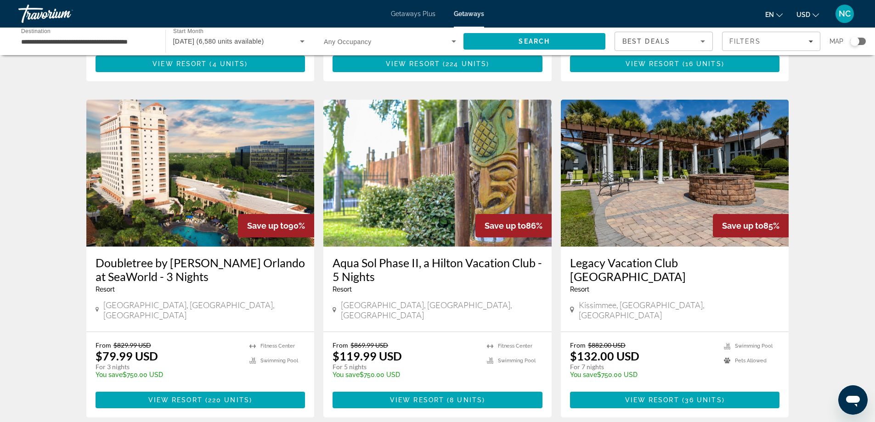
scroll to position [321, 0]
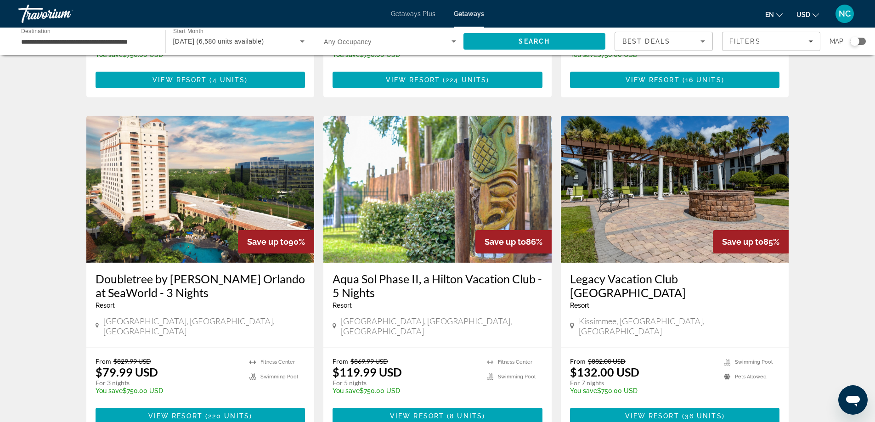
click at [139, 140] on img "Main content" at bounding box center [200, 189] width 228 height 147
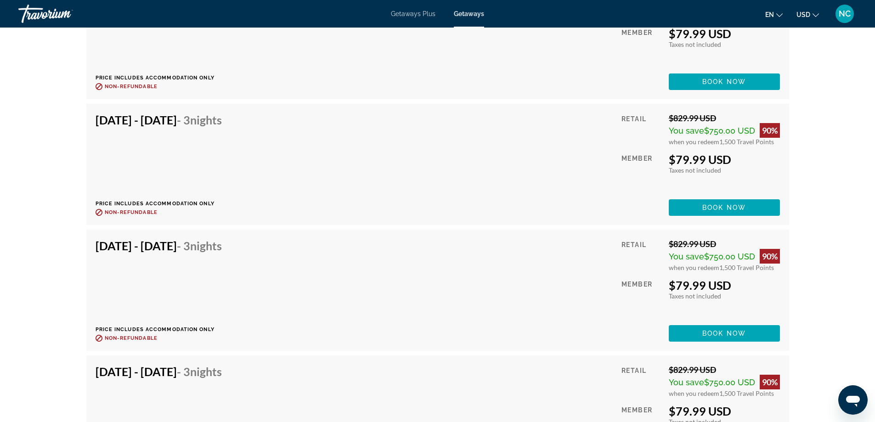
scroll to position [3443, 0]
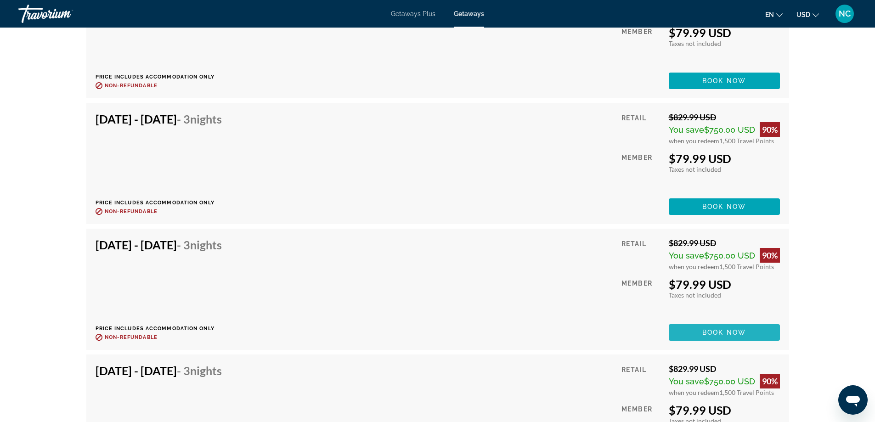
click at [723, 329] on span "Book now" at bounding box center [724, 332] width 44 height 7
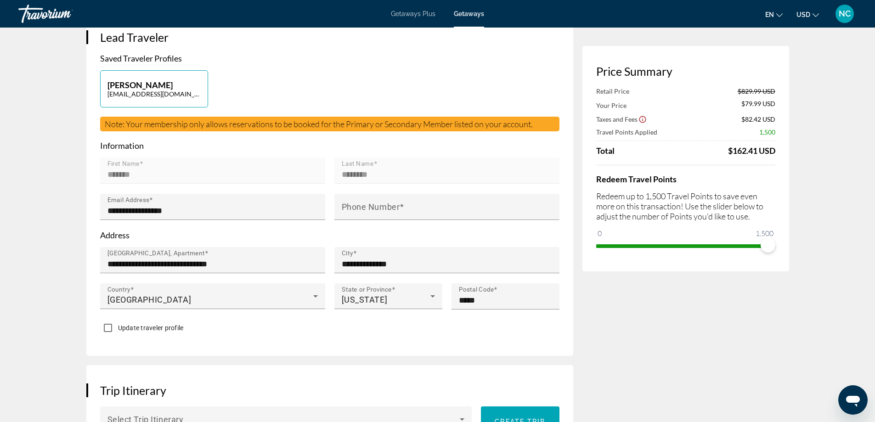
scroll to position [230, 0]
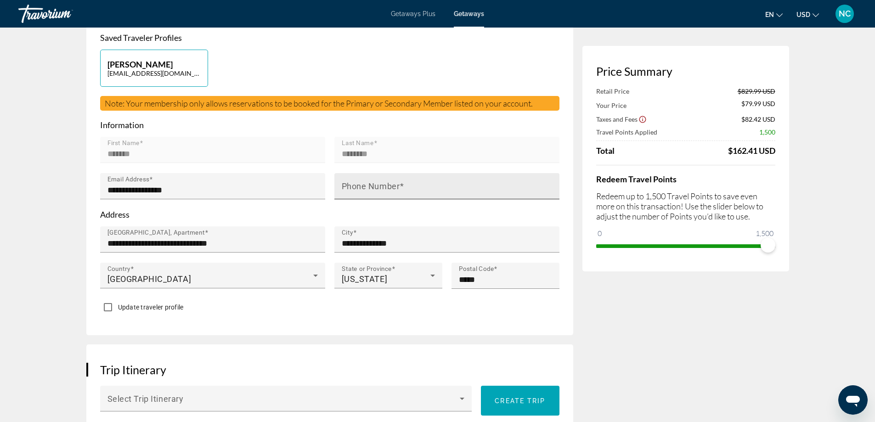
click at [371, 182] on mat-label "Phone Number" at bounding box center [371, 186] width 58 height 10
click at [371, 185] on input "Phone Number" at bounding box center [450, 190] width 216 height 11
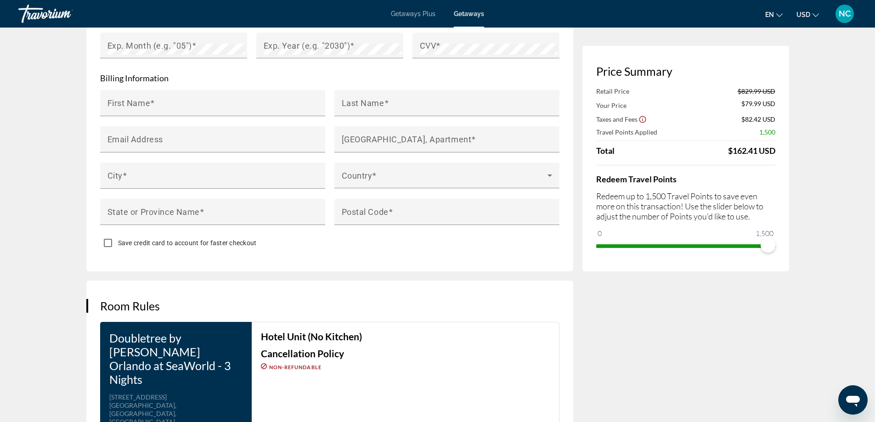
scroll to position [624, 0]
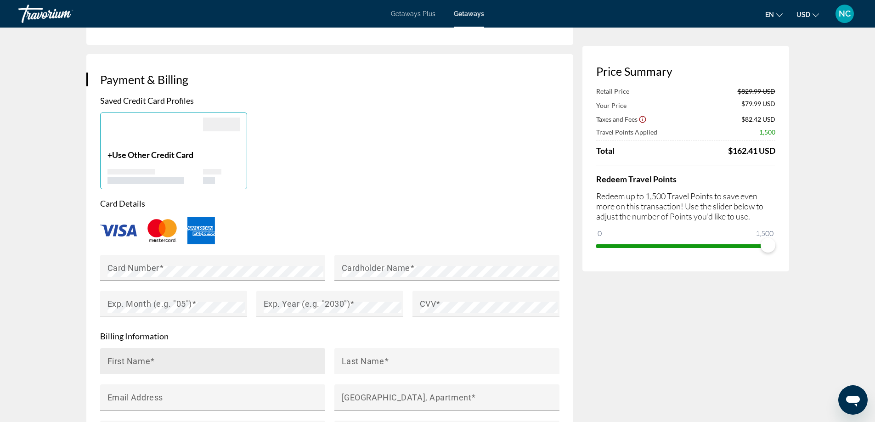
click at [145, 356] on mat-label "First Name" at bounding box center [128, 361] width 43 height 10
click at [145, 359] on input "First Name" at bounding box center [215, 364] width 216 height 11
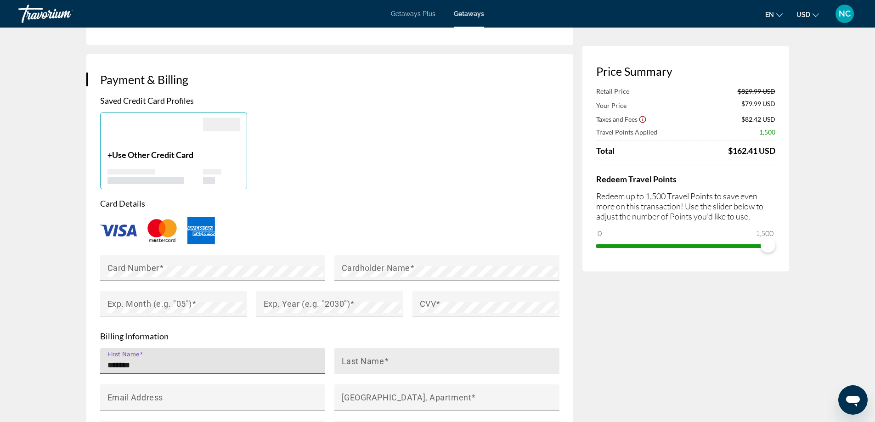
type input "*******"
click at [368, 359] on mat-label "Last Name" at bounding box center [363, 361] width 43 height 10
click at [368, 359] on input "Last Name" at bounding box center [450, 364] width 216 height 11
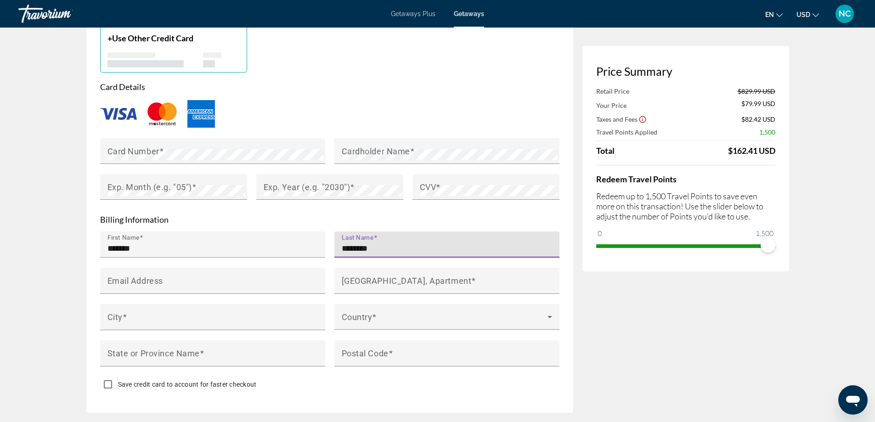
scroll to position [762, 0]
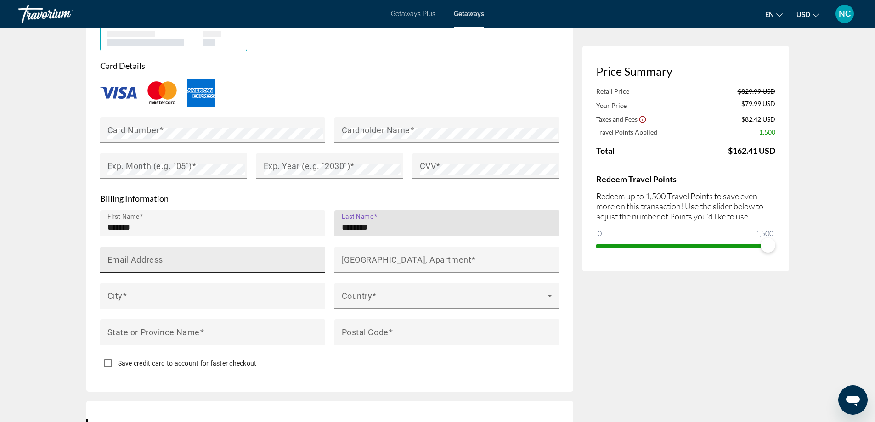
type input "********"
click at [146, 254] on mat-label "Email Address" at bounding box center [135, 259] width 56 height 10
click at [146, 258] on input "Email Address" at bounding box center [215, 263] width 216 height 11
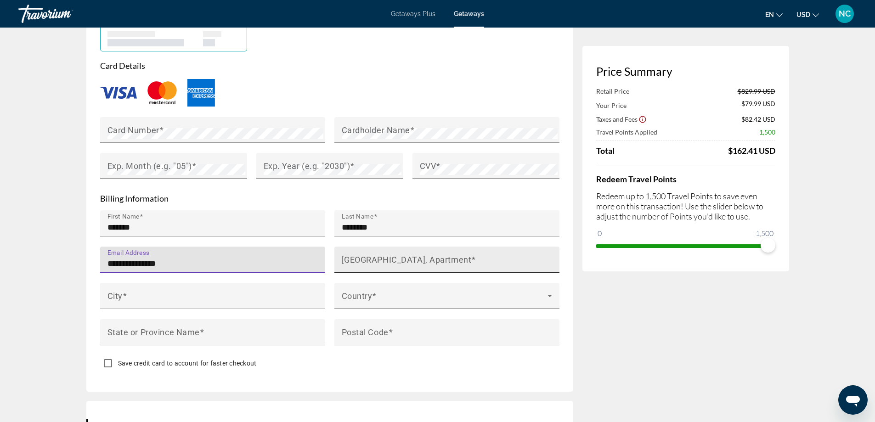
type input "**********"
click at [376, 260] on mat-label "[GEOGRAPHIC_DATA], Apartment" at bounding box center [407, 259] width 130 height 10
click at [376, 260] on input "[GEOGRAPHIC_DATA], Apartment" at bounding box center [450, 263] width 216 height 11
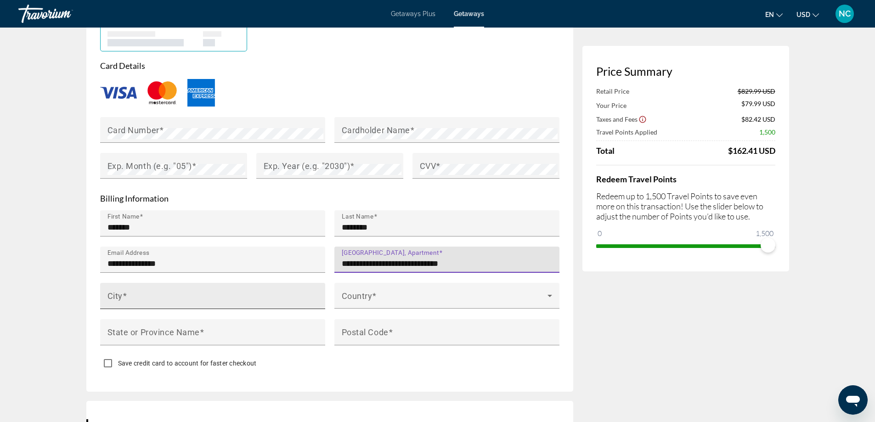
type input "**********"
click at [139, 294] on input "City" at bounding box center [215, 299] width 216 height 11
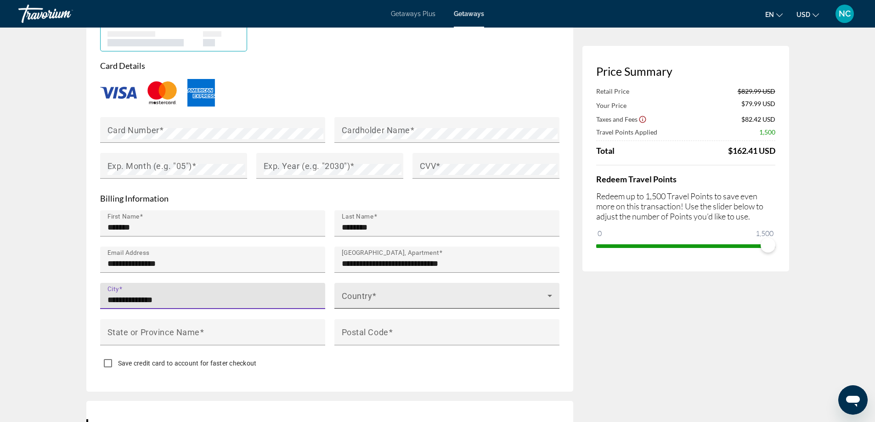
type input "**********"
click at [355, 294] on span "Main content" at bounding box center [445, 299] width 206 height 11
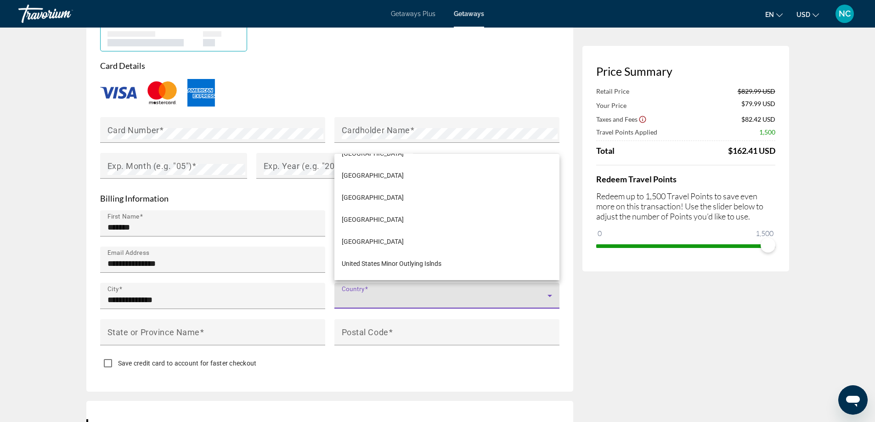
scroll to position [5280, 0]
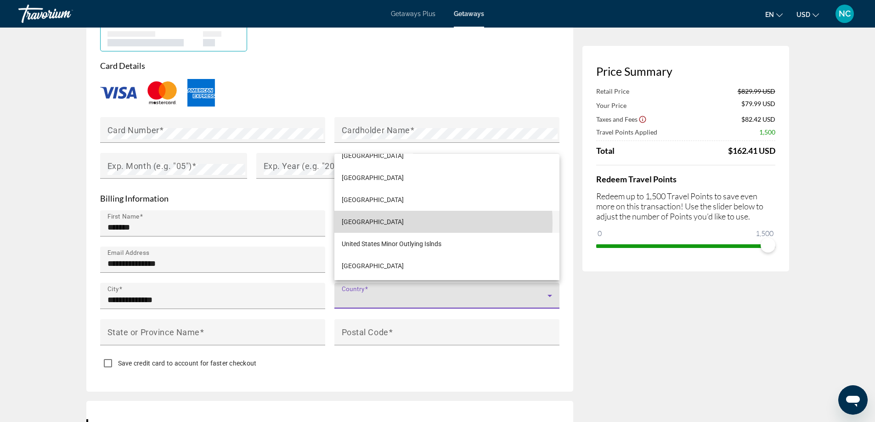
click at [384, 223] on span "[GEOGRAPHIC_DATA]" at bounding box center [373, 221] width 62 height 11
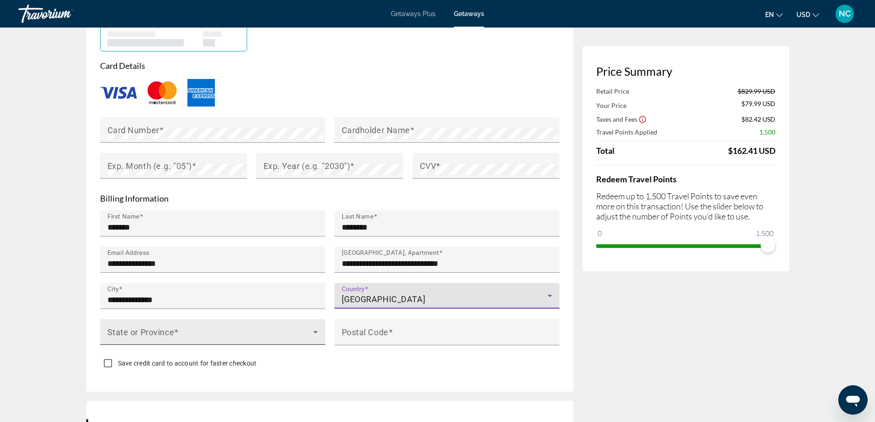
click at [134, 330] on span "Main content" at bounding box center [210, 335] width 206 height 11
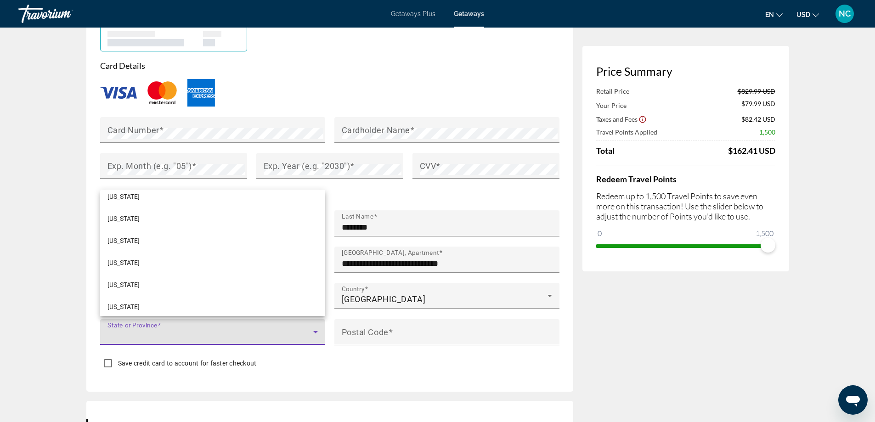
scroll to position [643, 0]
click at [139, 264] on mat-option "[US_STATE]" at bounding box center [212, 267] width 225 height 22
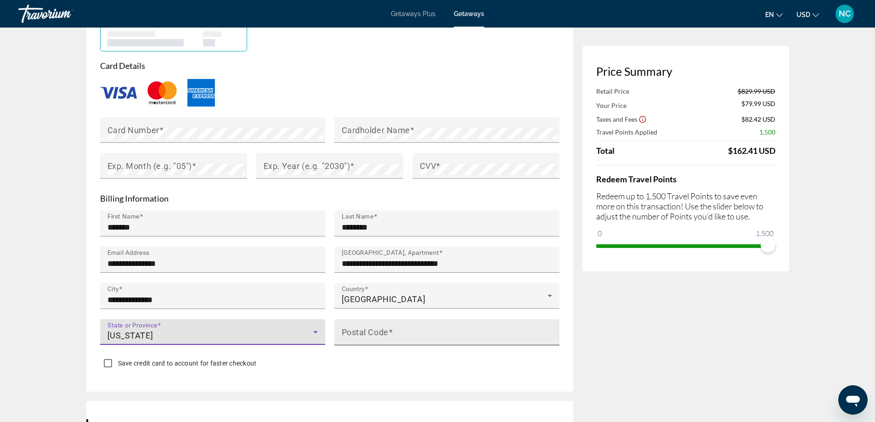
click at [367, 331] on mat-label "Postal Code" at bounding box center [365, 332] width 47 height 10
click at [367, 331] on input "Postal Code" at bounding box center [450, 336] width 216 height 11
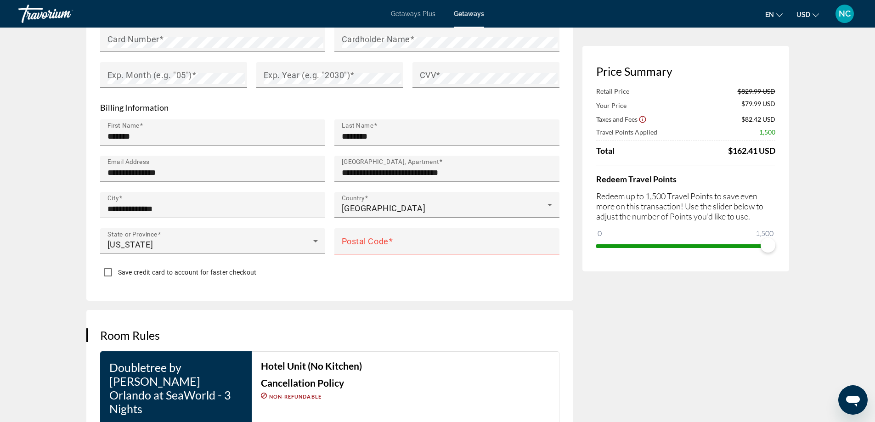
scroll to position [854, 0]
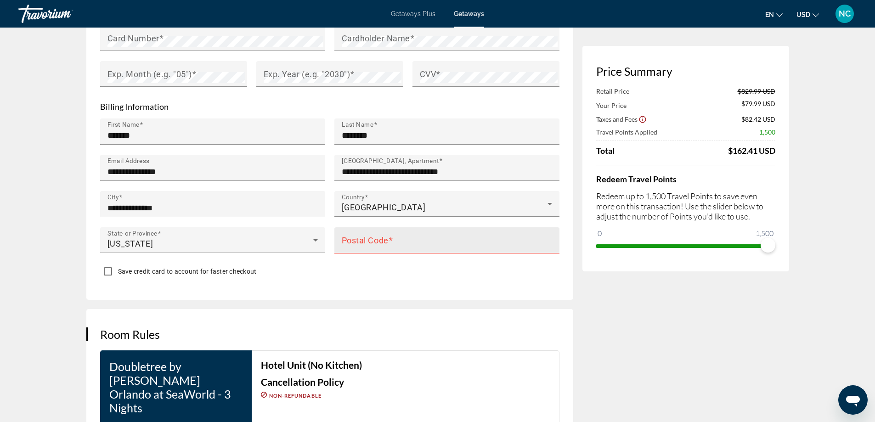
click at [365, 238] on mat-label "Postal Code" at bounding box center [365, 240] width 47 height 10
click at [365, 239] on input "Postal Code" at bounding box center [450, 244] width 216 height 11
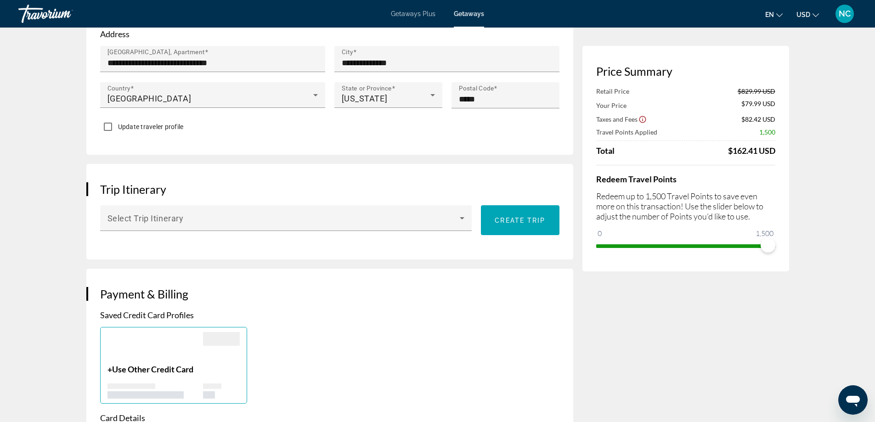
scroll to position [257, 0]
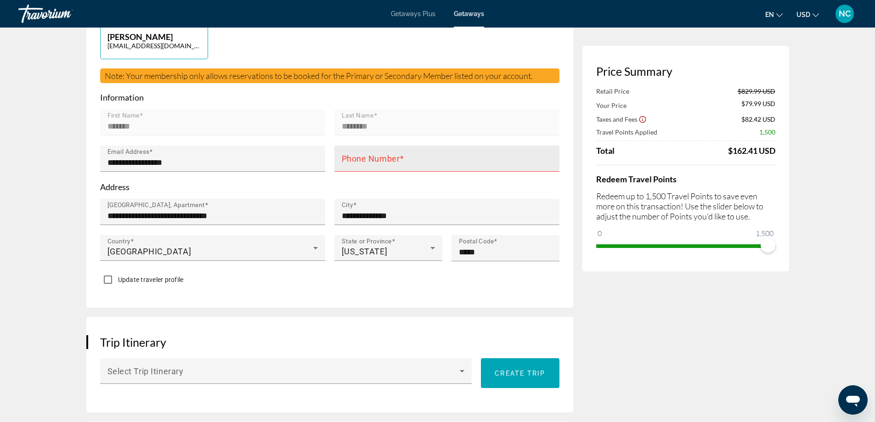
click at [368, 158] on mat-label "Phone Number" at bounding box center [371, 159] width 58 height 10
click at [368, 158] on input "Phone Number" at bounding box center [450, 162] width 216 height 11
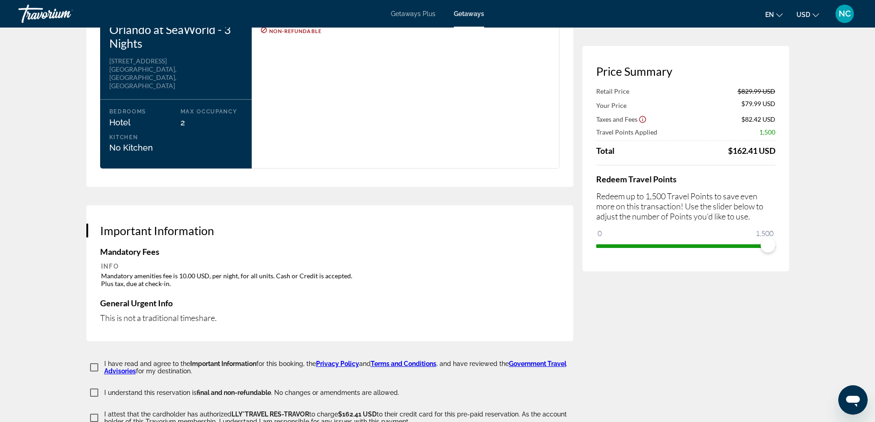
scroll to position [1359, 0]
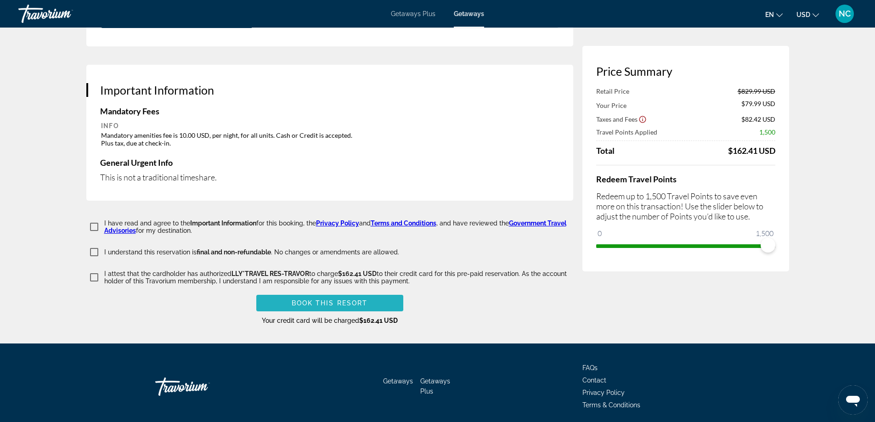
click at [313, 292] on span "Main content" at bounding box center [329, 303] width 147 height 22
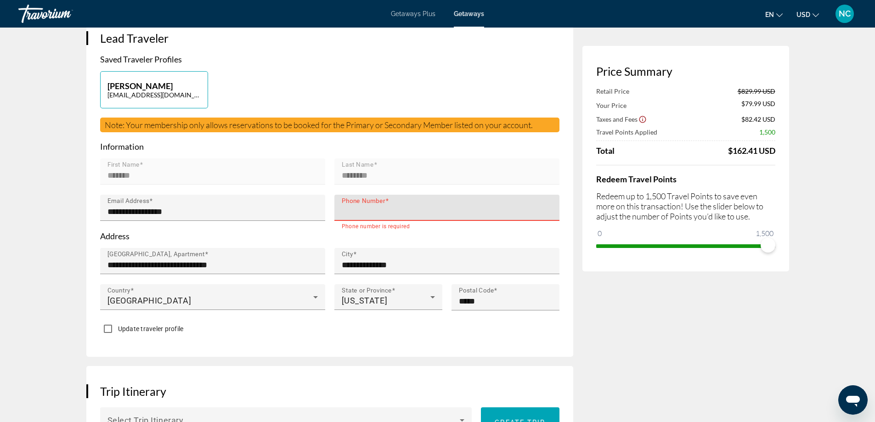
click at [373, 211] on input "Phone Number" at bounding box center [450, 211] width 216 height 11
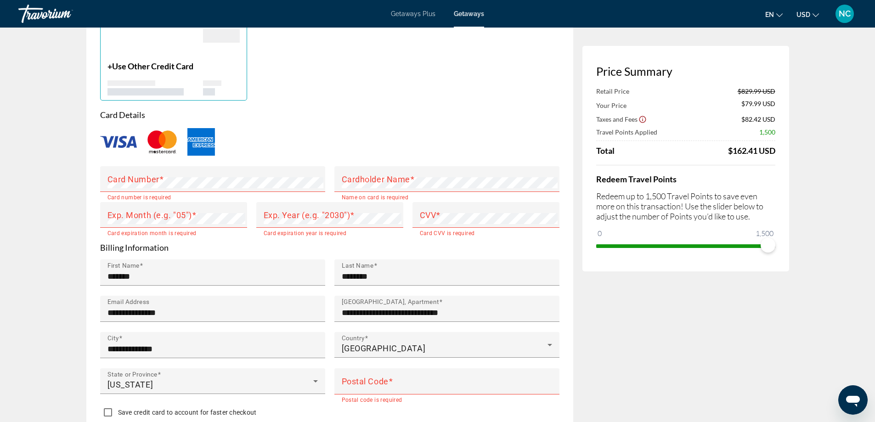
scroll to position [759, 0]
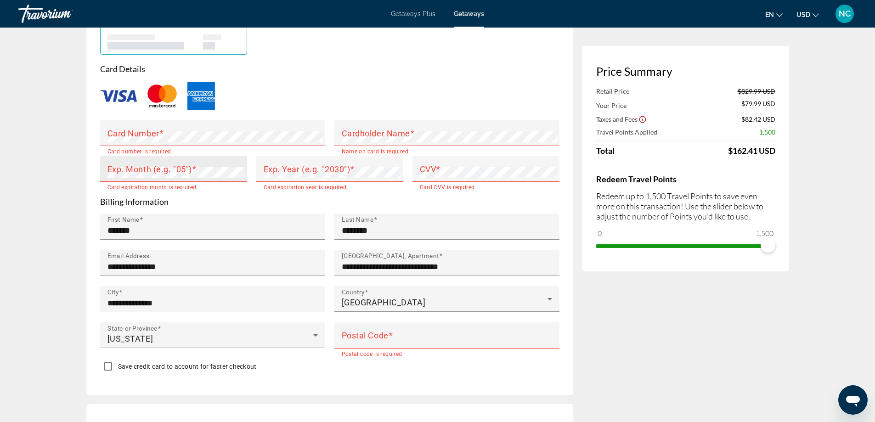
type input "**********"
click at [110, 165] on mat-label "Exp. Month (e.g. "05")" at bounding box center [149, 169] width 84 height 10
click at [284, 161] on div "Exp. Year (e.g. "2030")" at bounding box center [333, 169] width 138 height 26
click at [308, 164] on div "Exp. Year (e.g. "2030")" at bounding box center [333, 169] width 138 height 26
click at [146, 124] on div "Card Number" at bounding box center [215, 133] width 216 height 26
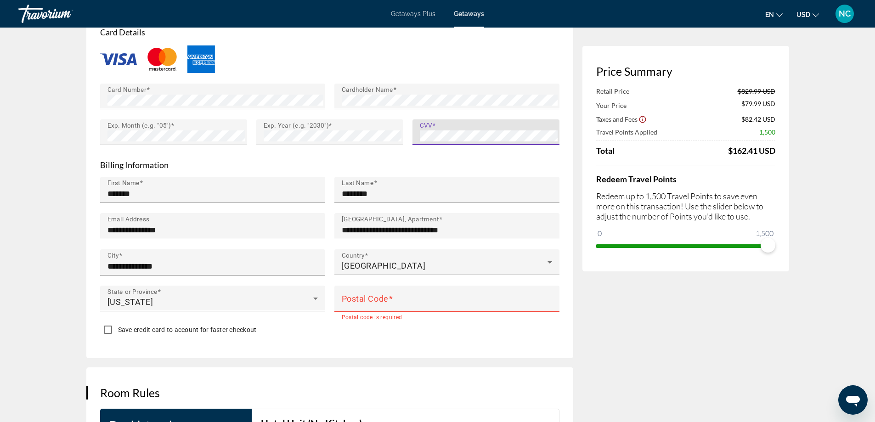
scroll to position [897, 0]
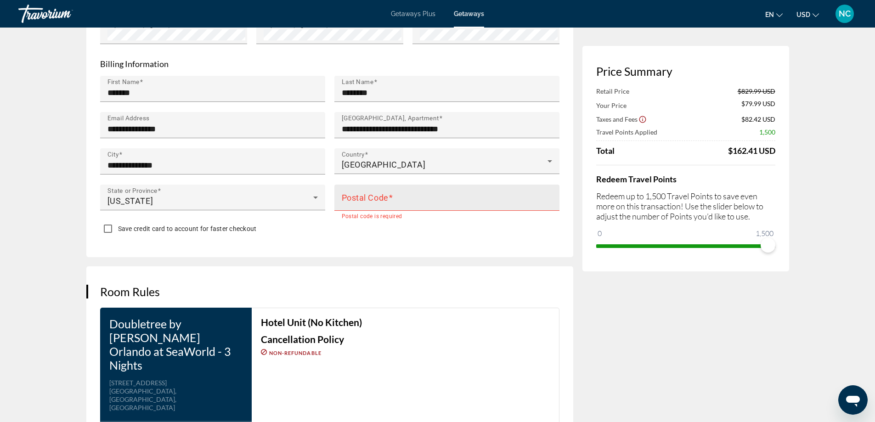
click at [362, 192] on mat-label "Postal Code" at bounding box center [365, 197] width 47 height 10
click at [362, 196] on input "Postal Code" at bounding box center [450, 201] width 216 height 11
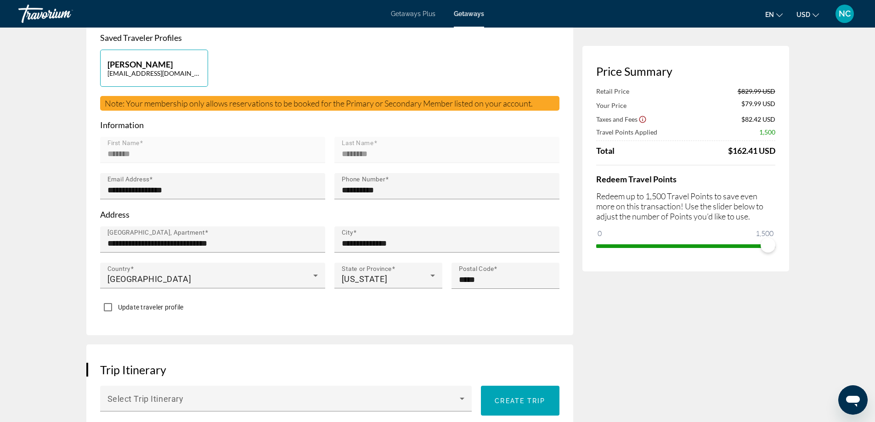
scroll to position [0, 0]
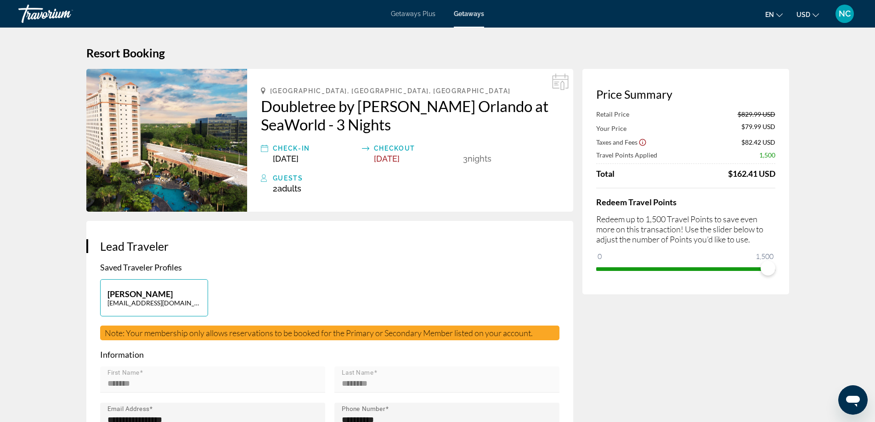
type input "*****"
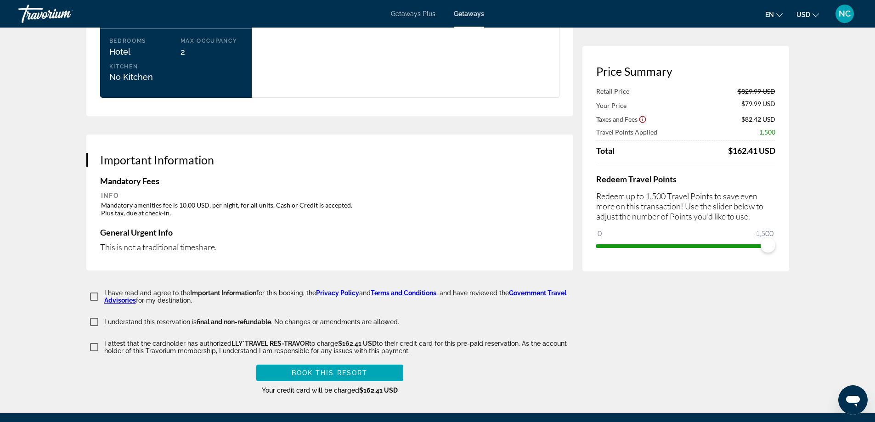
scroll to position [1359, 0]
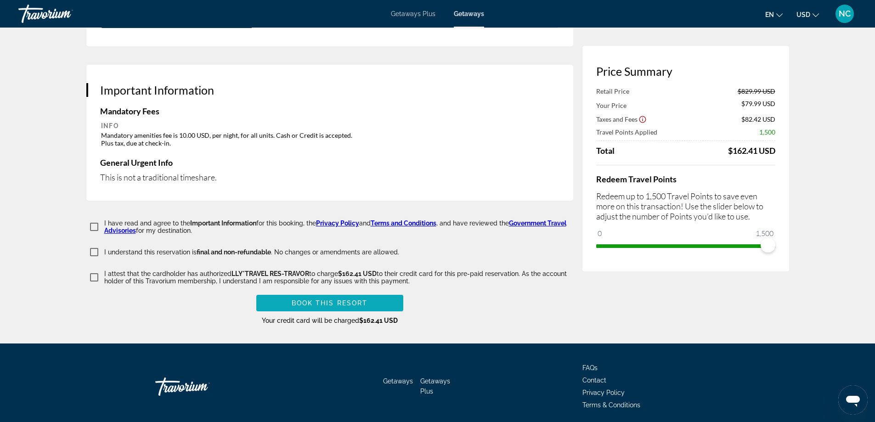
click at [318, 299] on span "Book this Resort" at bounding box center [330, 302] width 76 height 7
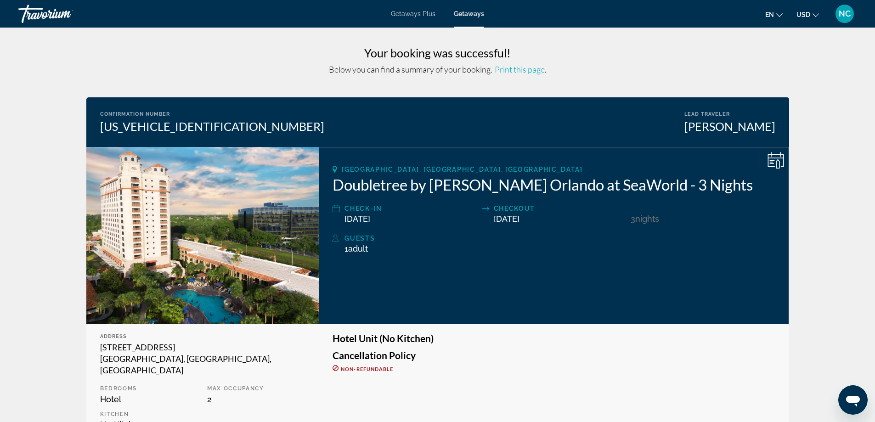
click at [525, 69] on span "Print this page" at bounding box center [519, 69] width 50 height 10
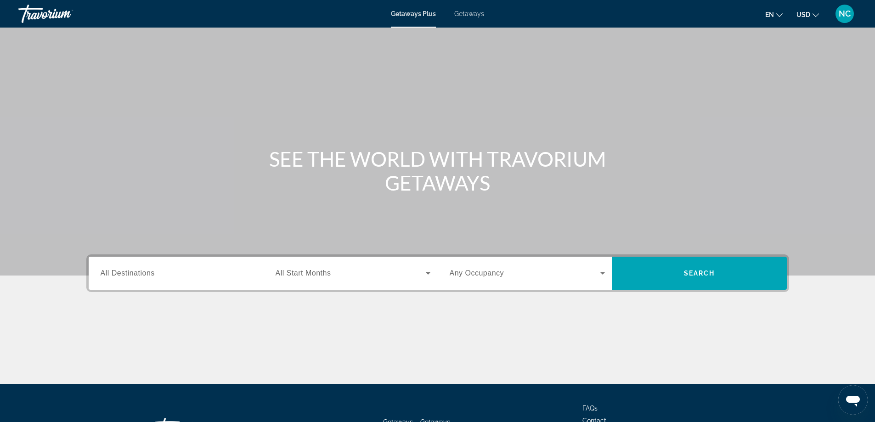
click at [466, 14] on span "Getaways" at bounding box center [469, 13] width 30 height 7
drag, startPoint x: 138, startPoint y: 279, endPoint x: 138, endPoint y: 273, distance: 6.0
click at [138, 276] on div "Destination All Destinations" at bounding box center [178, 273] width 155 height 26
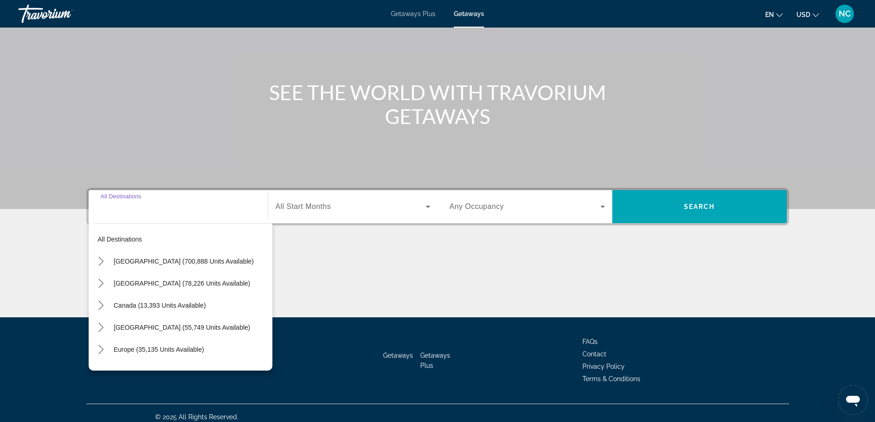
scroll to position [74, 0]
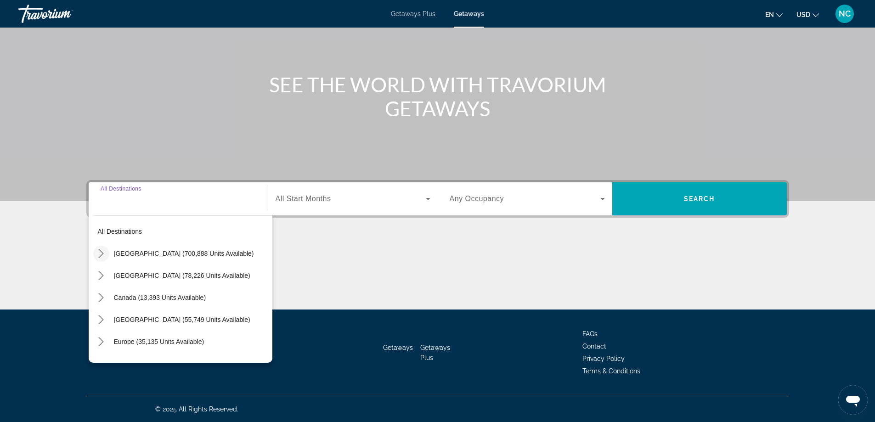
click at [104, 255] on icon "Toggle United States (700,888 units available) submenu" at bounding box center [100, 253] width 9 height 9
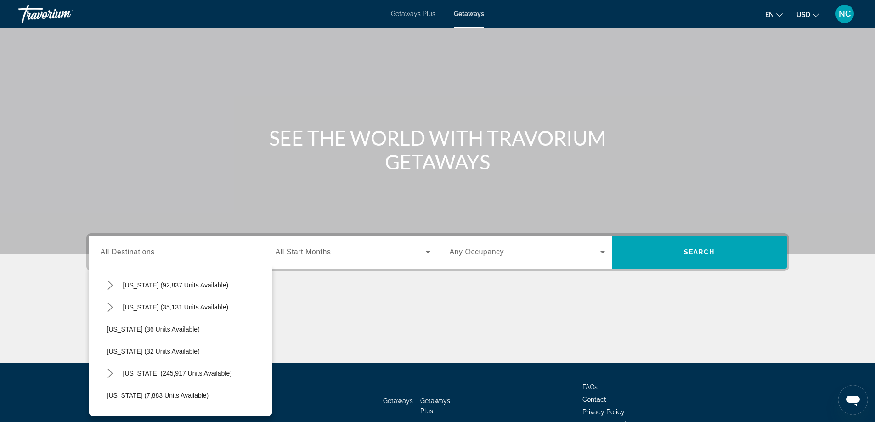
scroll to position [0, 0]
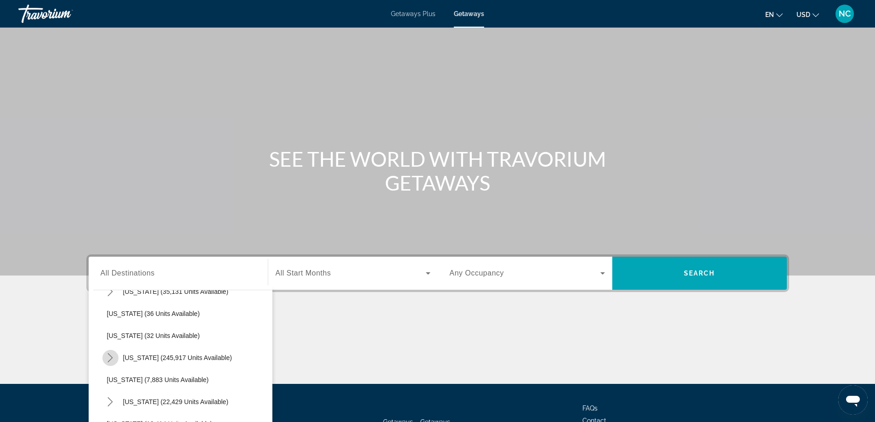
click at [112, 359] on icon "Toggle Florida (245,917 units available) submenu" at bounding box center [110, 357] width 9 height 9
click at [163, 374] on span "Select destination: Orlando & Disney Area (96,787 units available)" at bounding box center [192, 380] width 161 height 22
type input "**********"
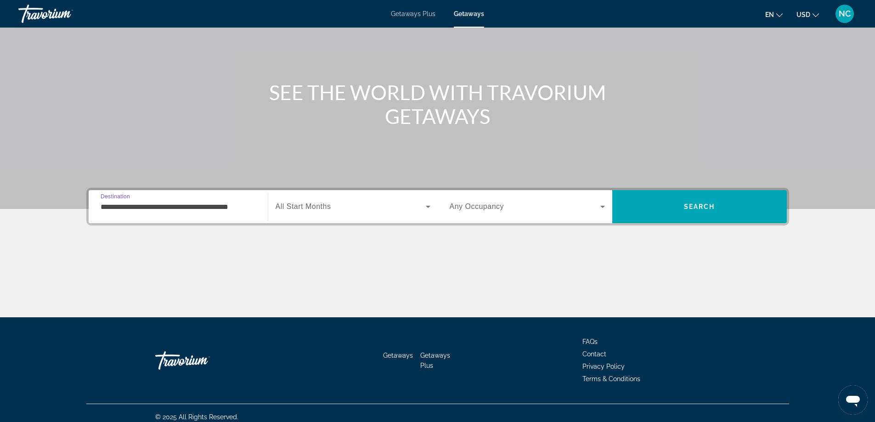
scroll to position [74, 0]
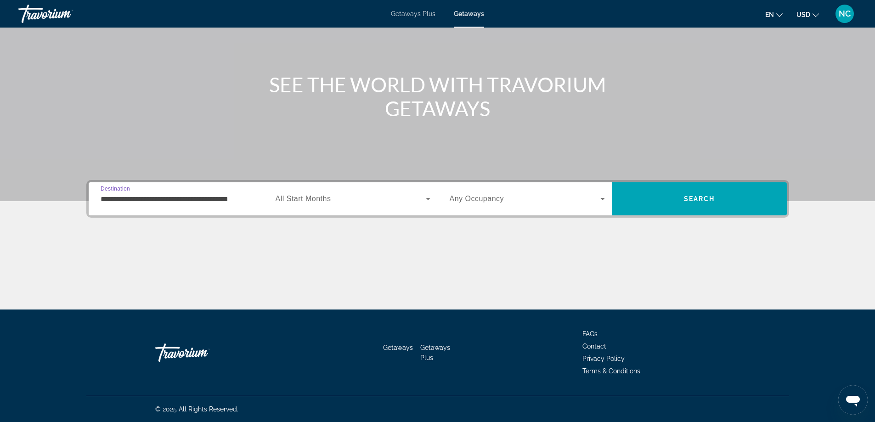
click at [429, 200] on icon "Search widget" at bounding box center [427, 198] width 11 height 11
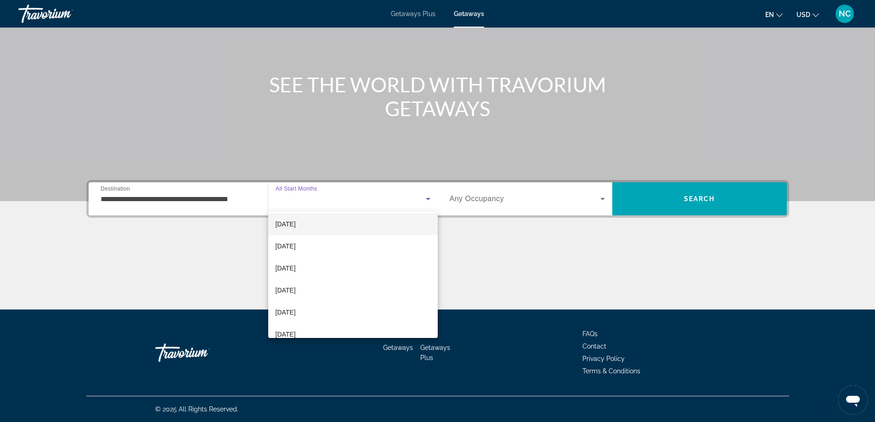
scroll to position [92, 0]
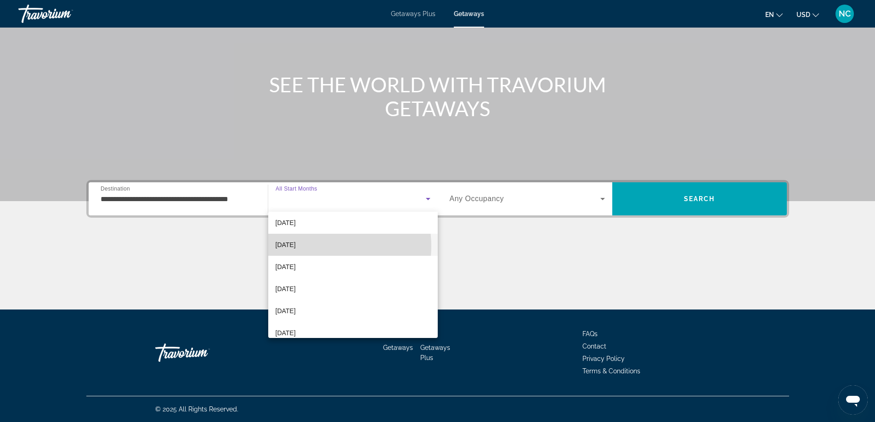
click at [296, 246] on span "[DATE]" at bounding box center [285, 244] width 20 height 11
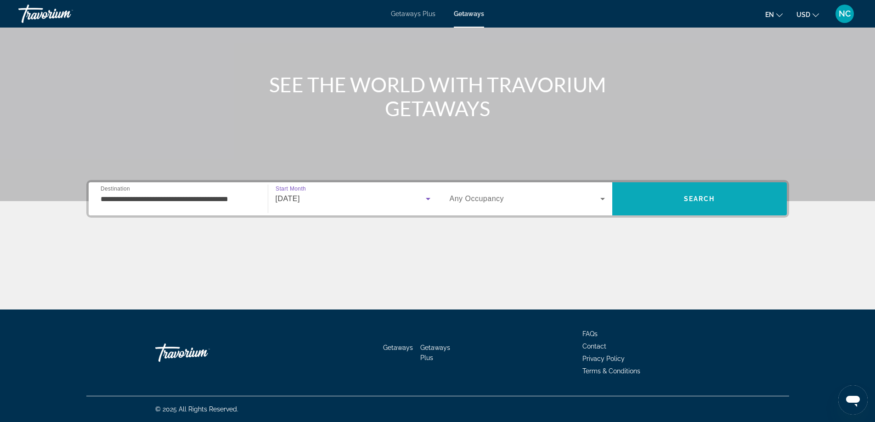
click at [675, 202] on span "Search" at bounding box center [699, 199] width 174 height 22
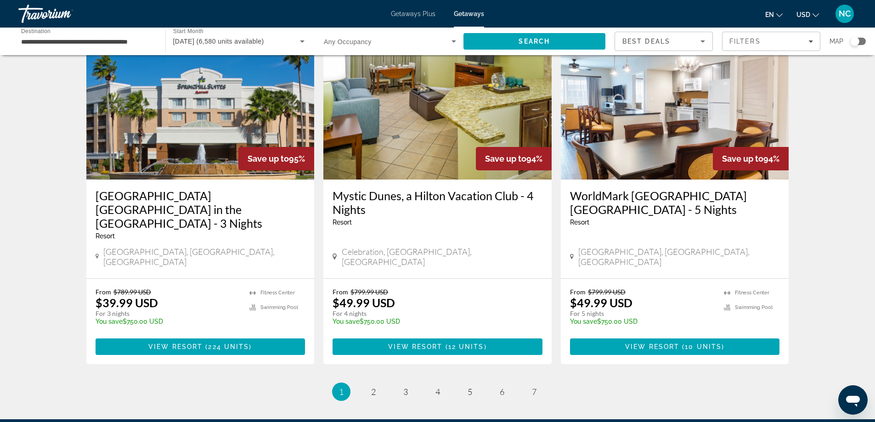
scroll to position [1118, 0]
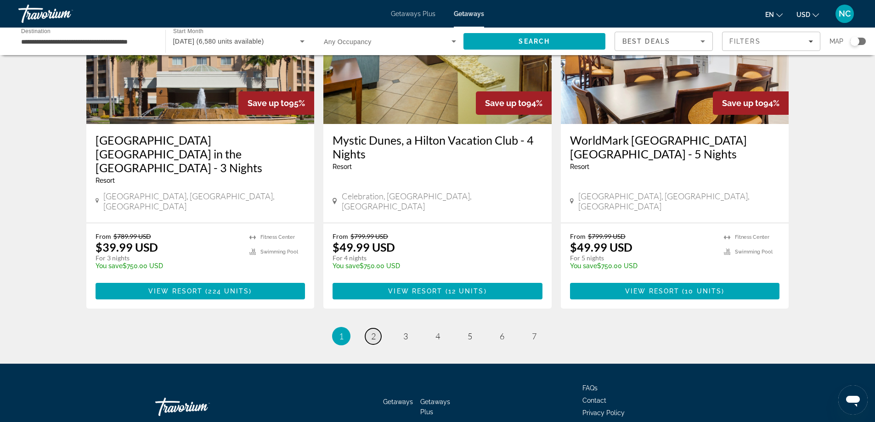
click at [372, 331] on span "2" at bounding box center [373, 336] width 5 height 10
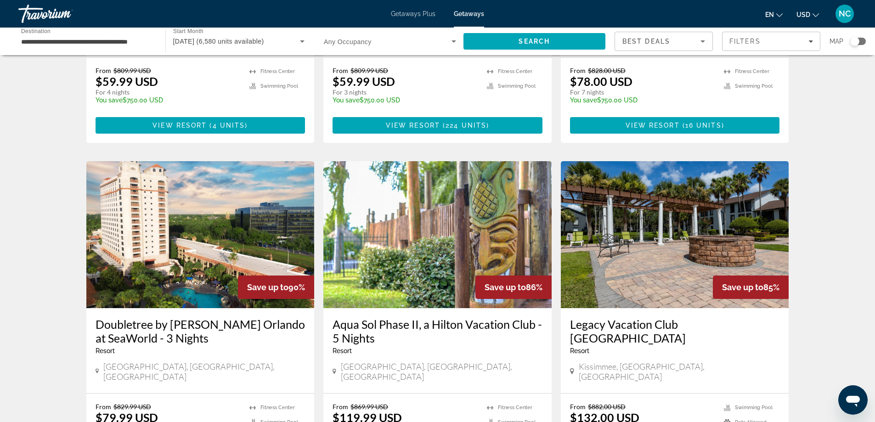
scroll to position [275, 0]
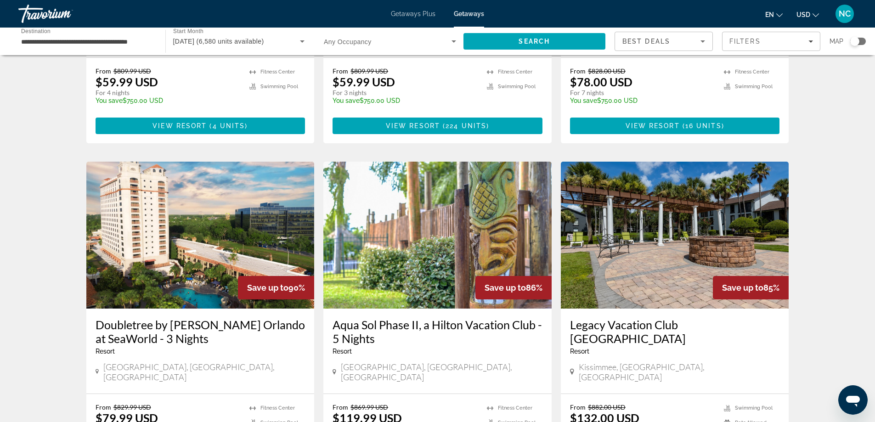
click at [219, 209] on img "Main content" at bounding box center [200, 235] width 228 height 147
